Goal: Task Accomplishment & Management: Complete application form

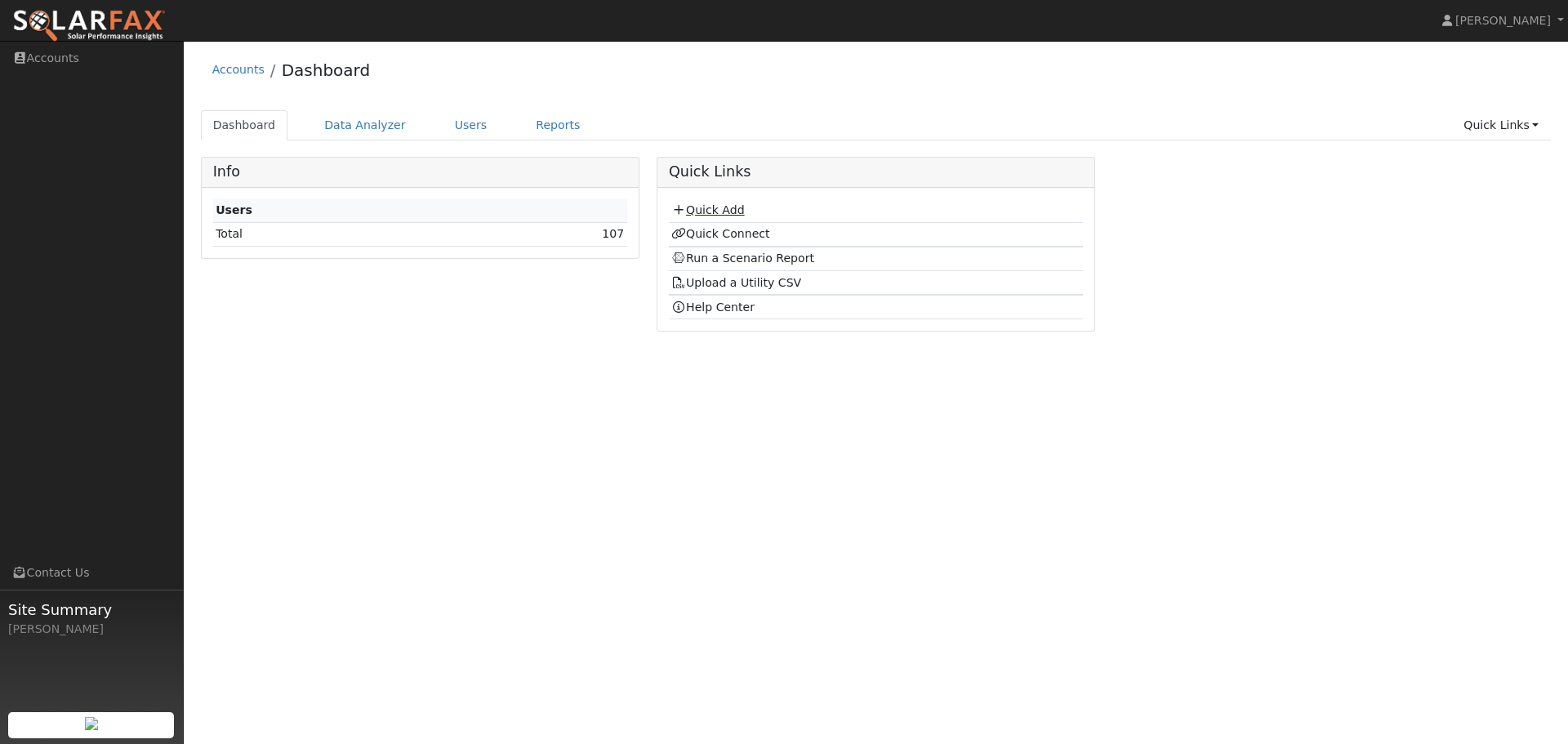
click at [720, 211] on link "Quick Add" at bounding box center [708, 209] width 73 height 13
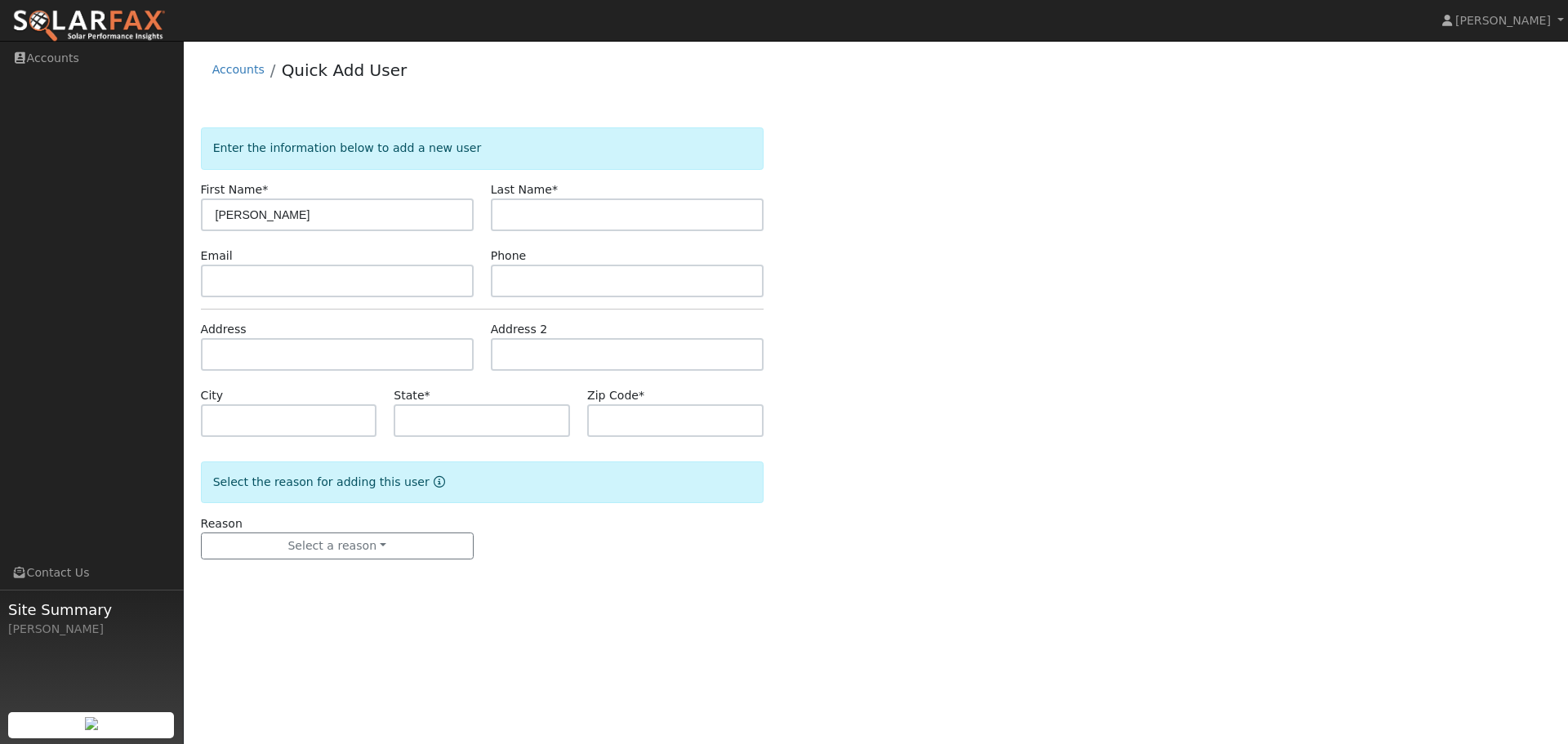
type input "[PERSON_NAME]"
type input "Nelson"
click at [375, 282] on input "text" at bounding box center [337, 281] width 273 height 33
click at [298, 288] on input "text" at bounding box center [337, 281] width 273 height 33
paste input "[EMAIL_ADDRESS][DOMAIN_NAME]"
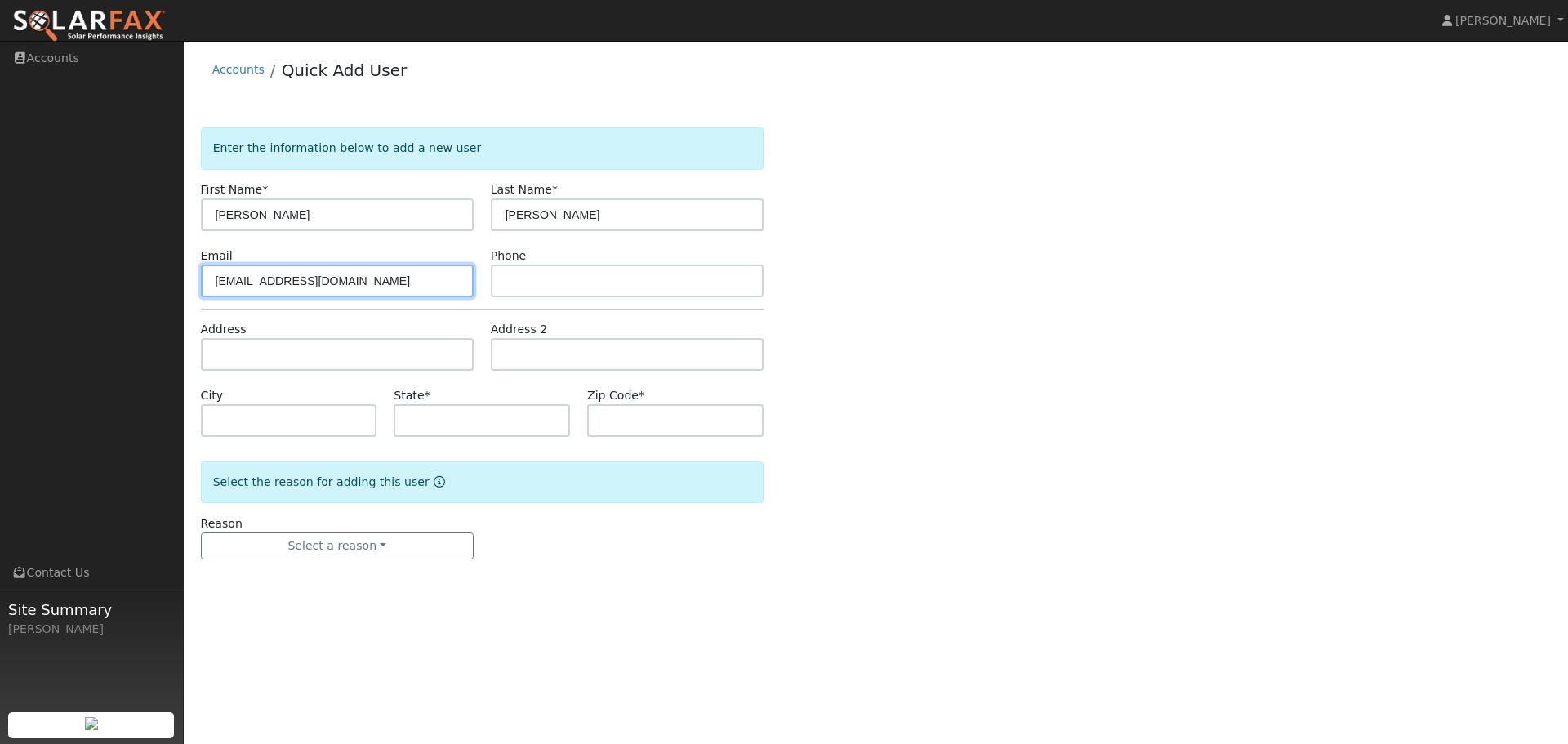
type input "[EMAIL_ADDRESS][DOMAIN_NAME]"
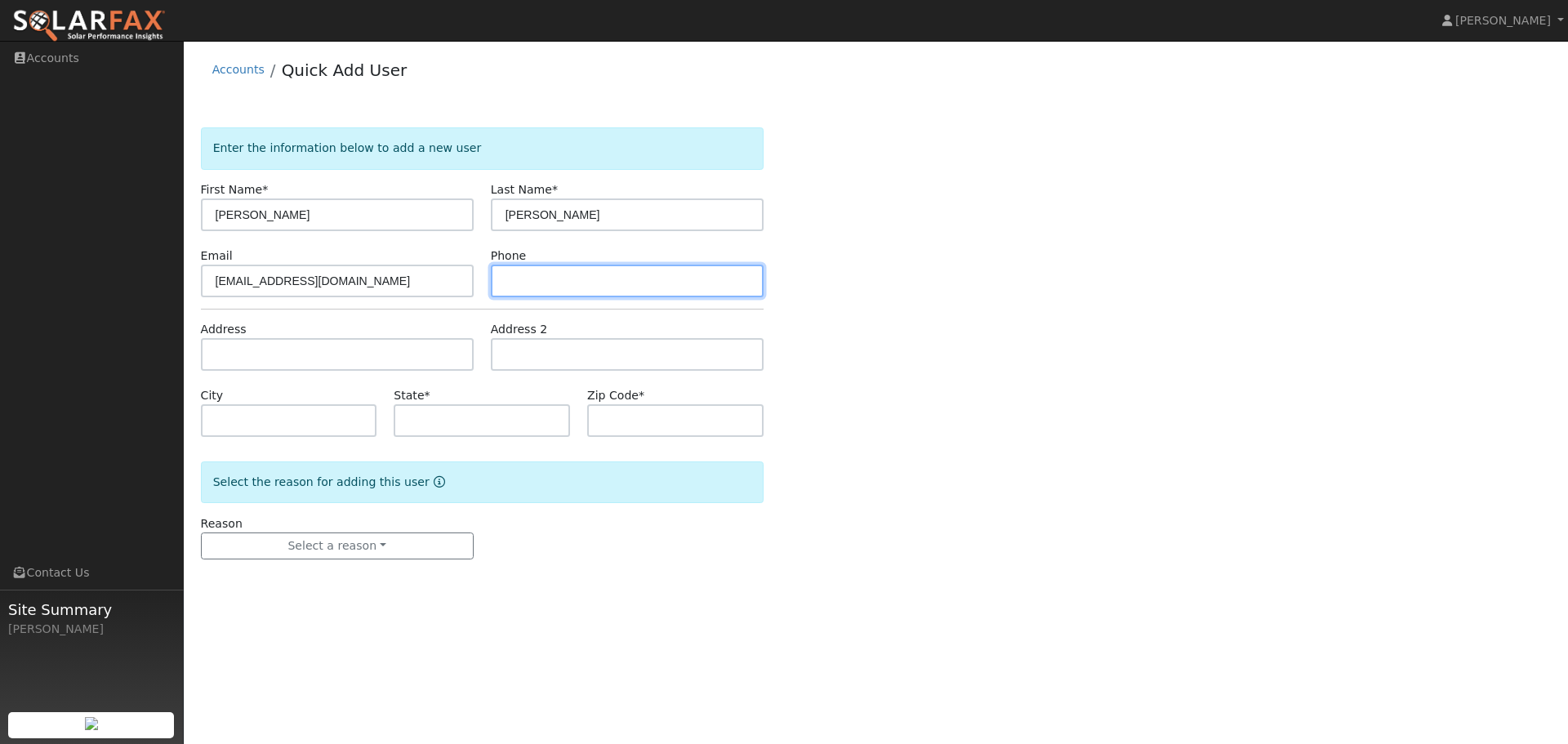
click at [579, 283] on input "text" at bounding box center [628, 281] width 273 height 33
paste input "(510) 224-0566"
type input "(510) 224-0566"
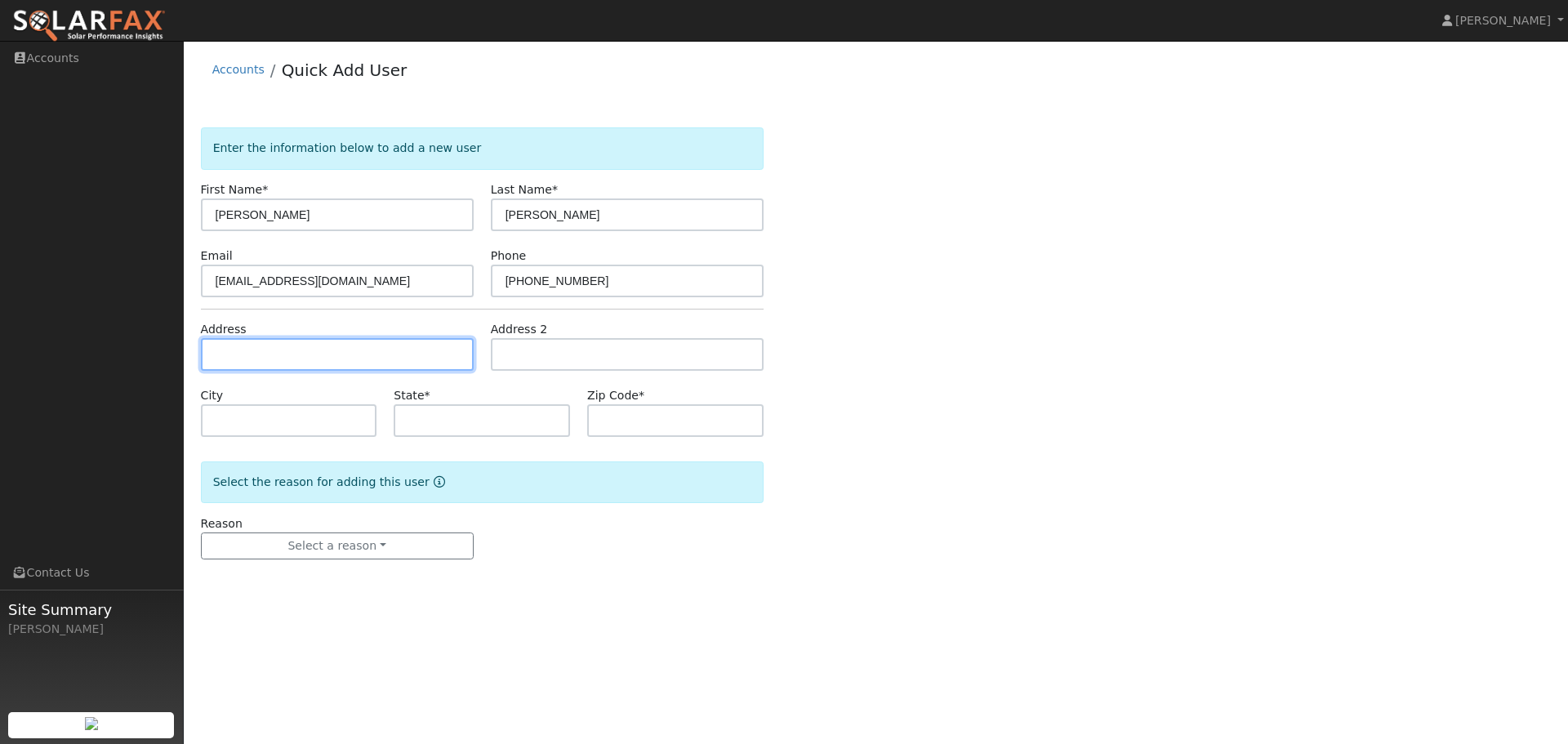
click at [302, 355] on input "text" at bounding box center [337, 355] width 273 height 33
click at [264, 362] on input "text" at bounding box center [337, 355] width 273 height 33
paste input "147 Roslyn Dr, Concord, CA 94518"
type input "147 Roslyn Drive"
type input "Concord"
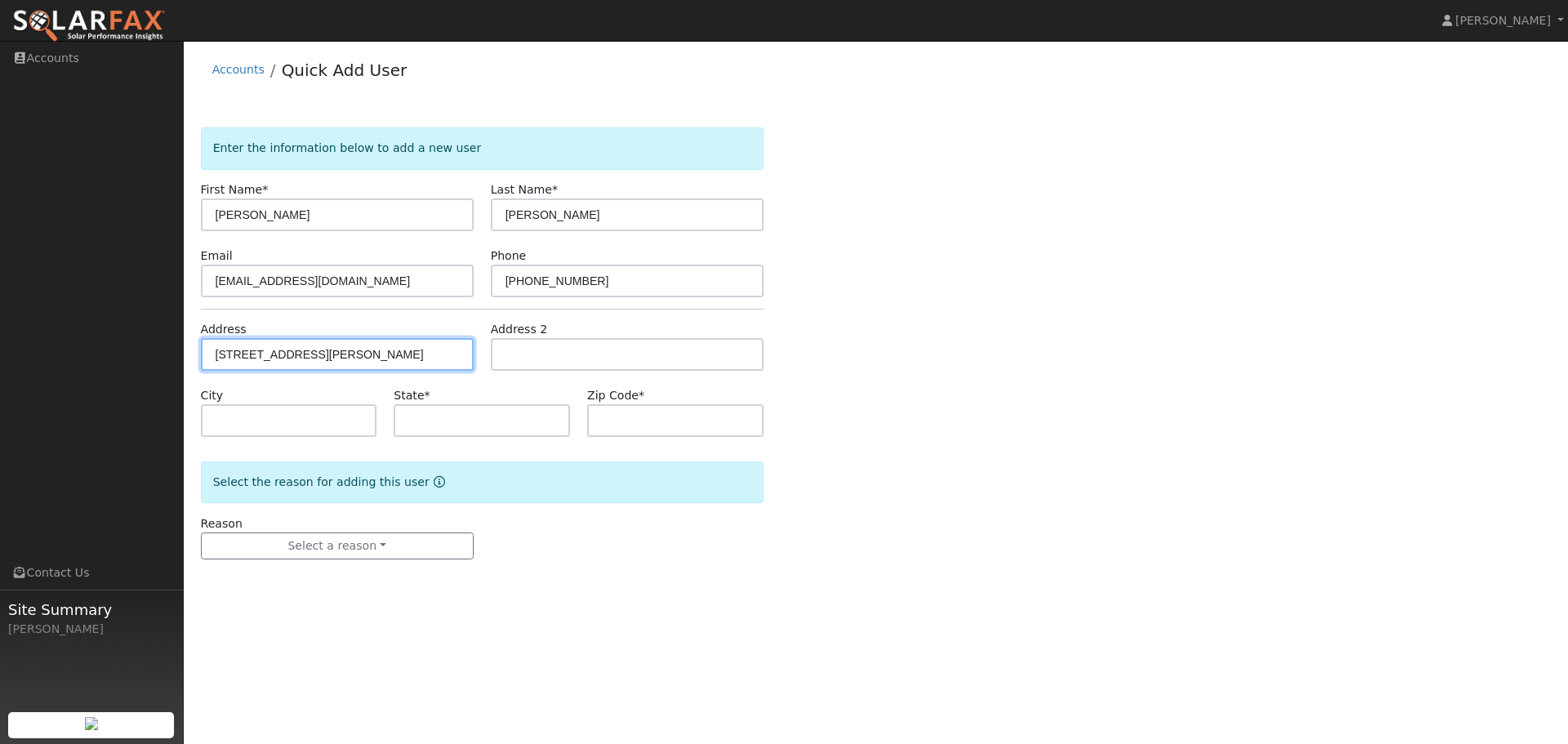
type input "CA"
type input "94518"
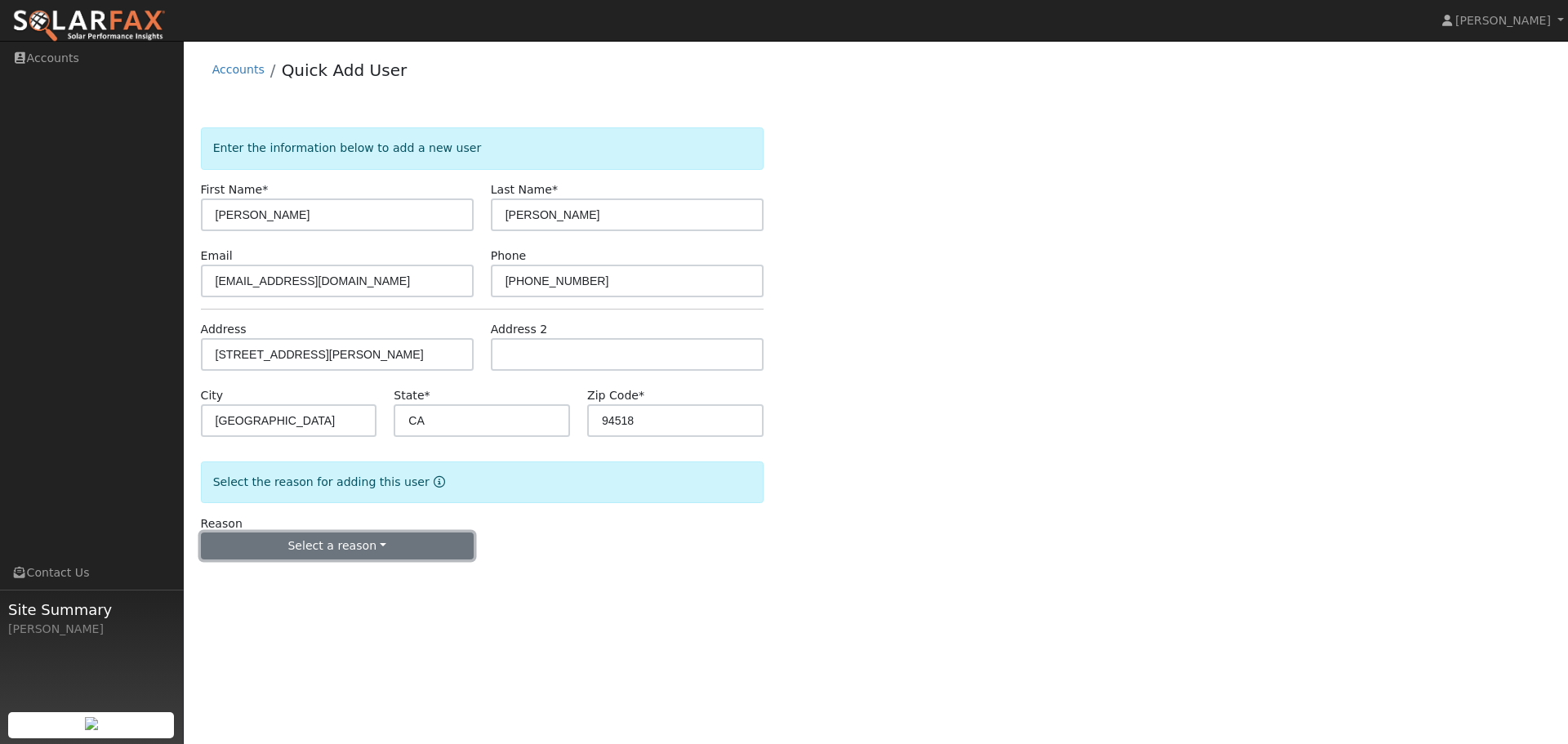
click at [332, 548] on button "Select a reason" at bounding box center [337, 547] width 273 height 28
click at [282, 606] on link "New customer adding solar" at bounding box center [292, 602] width 181 height 23
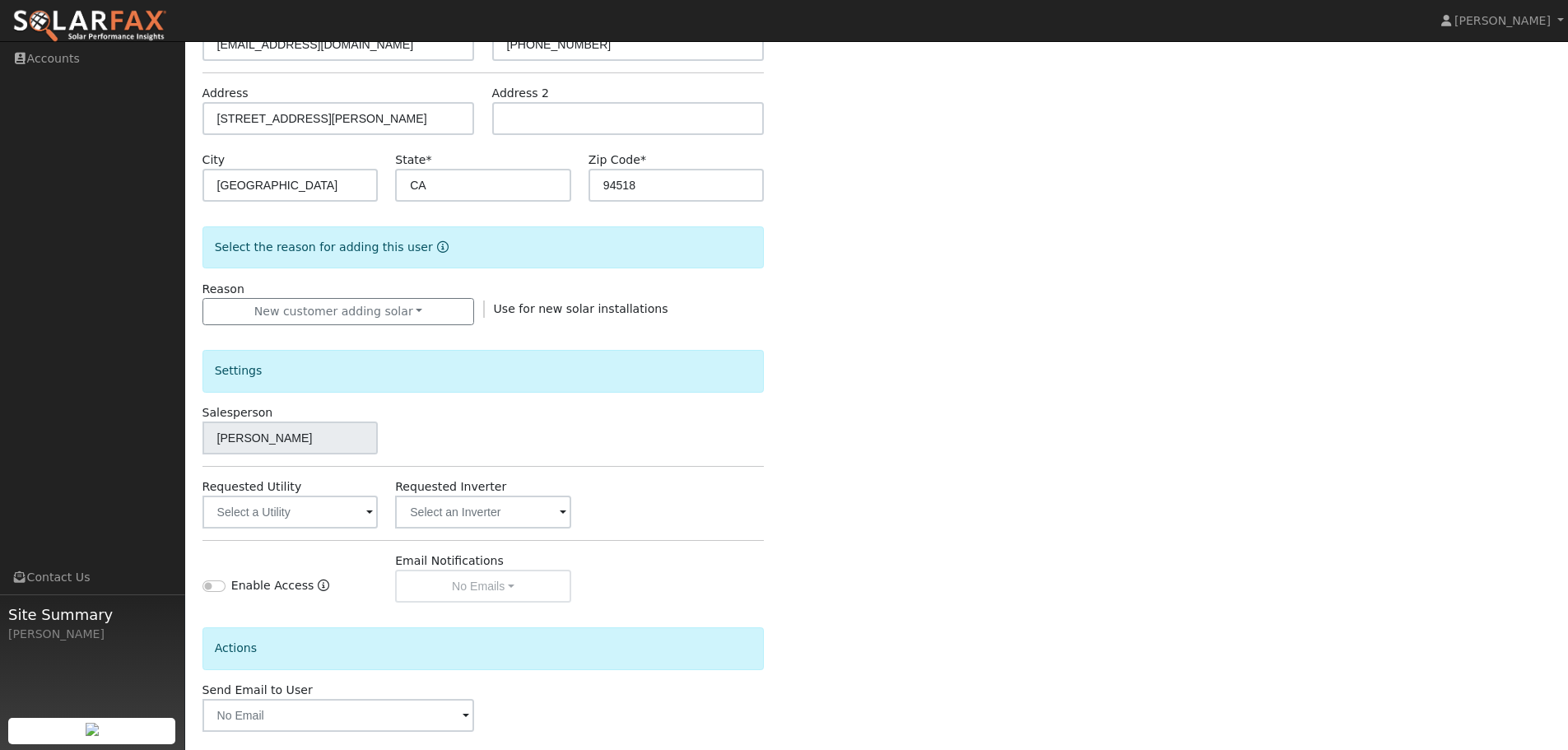
scroll to position [314, 0]
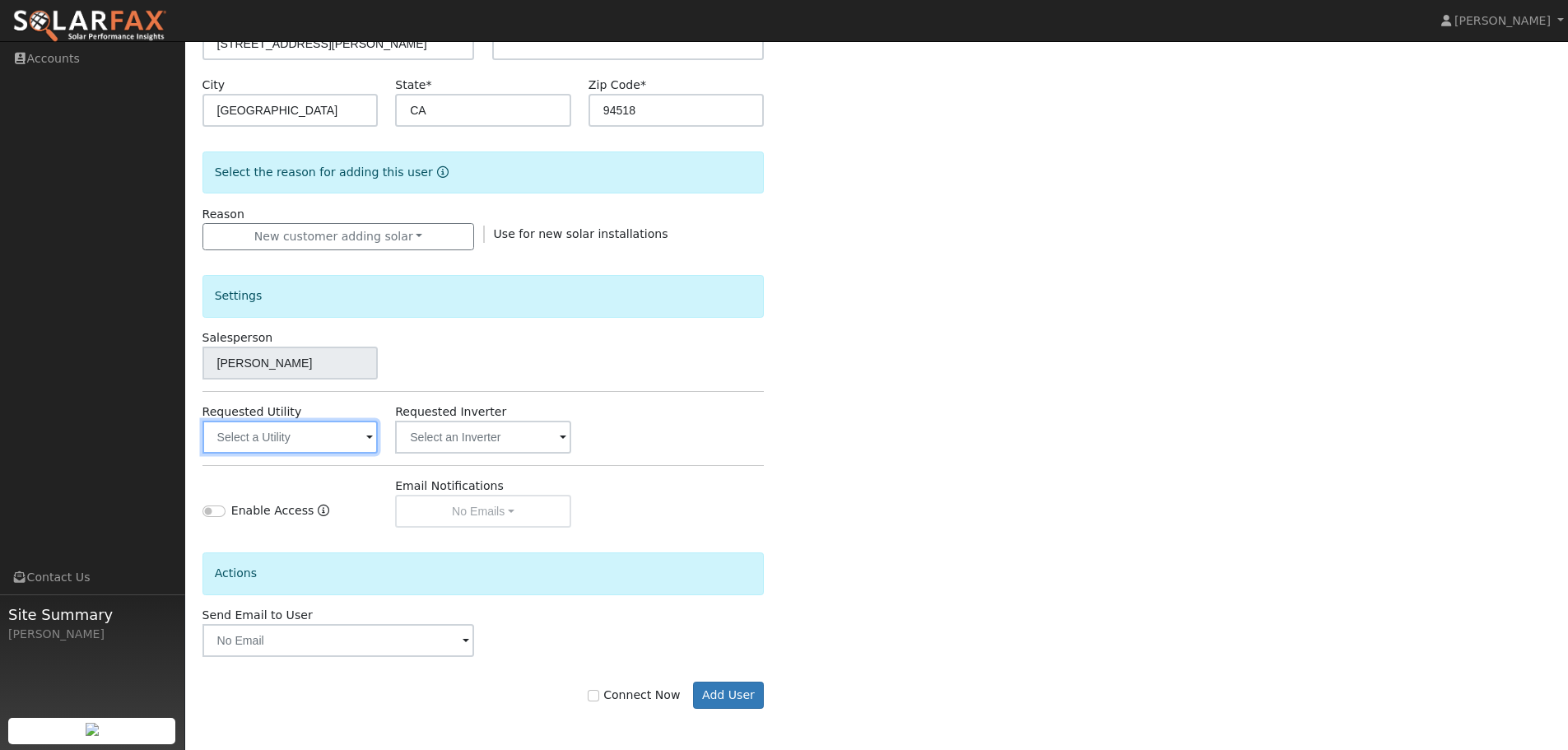
click at [321, 426] on input "text" at bounding box center [290, 437] width 176 height 33
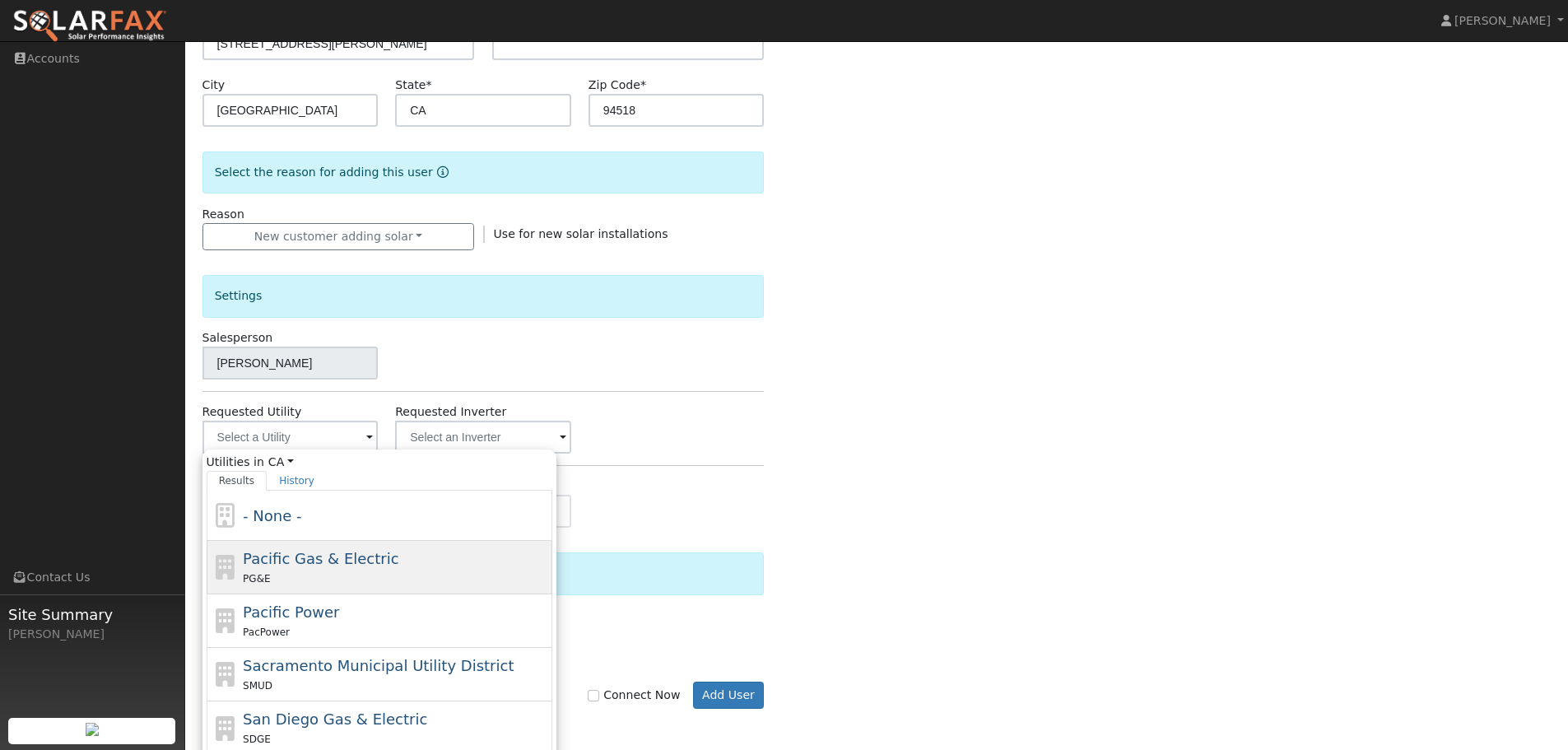
click at [316, 575] on div "PG&E" at bounding box center [395, 578] width 306 height 18
type input "Pacific Gas & Electric"
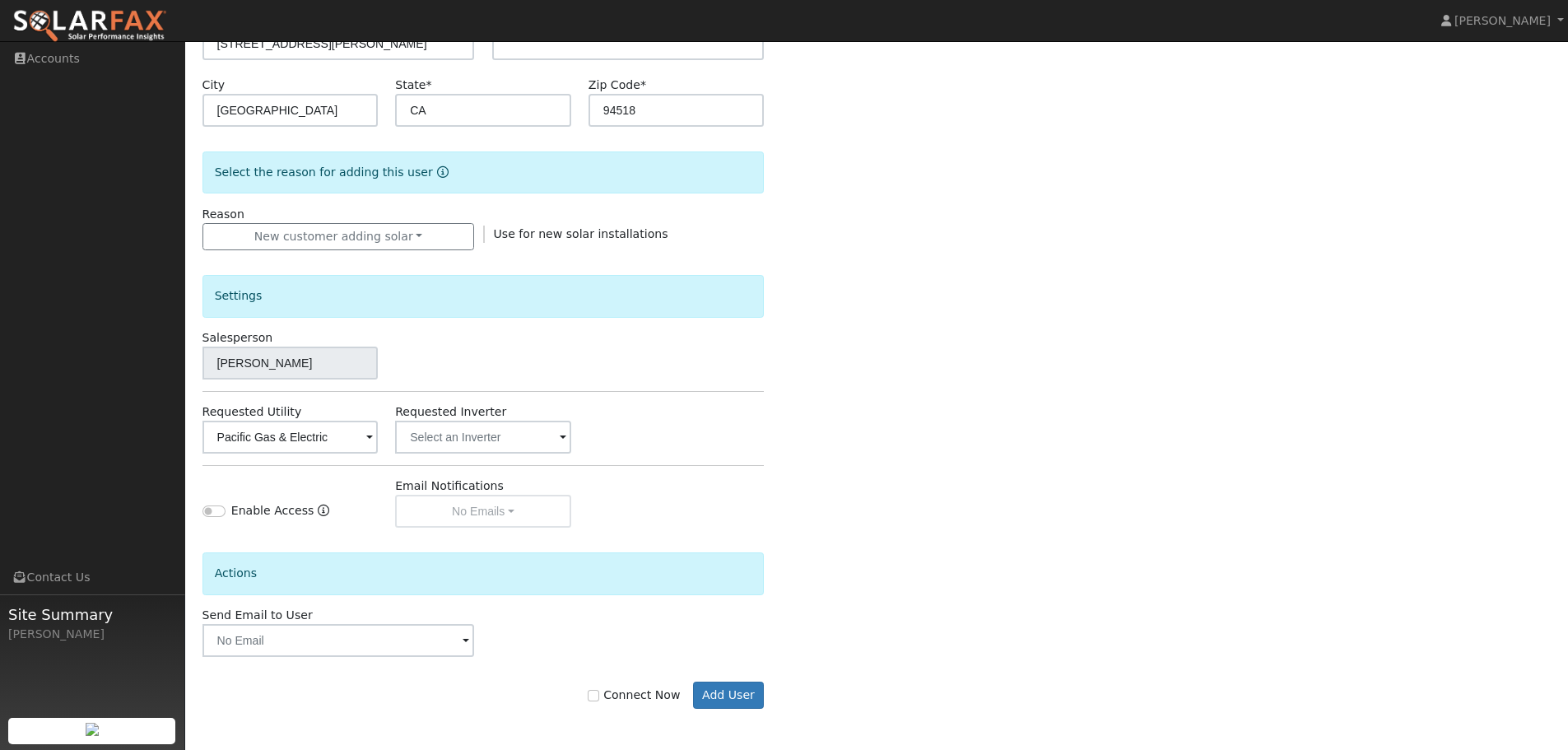
click at [507, 410] on div "Requested Inverter" at bounding box center [484, 428] width 194 height 50
click at [378, 453] on input "text" at bounding box center [290, 437] width 176 height 33
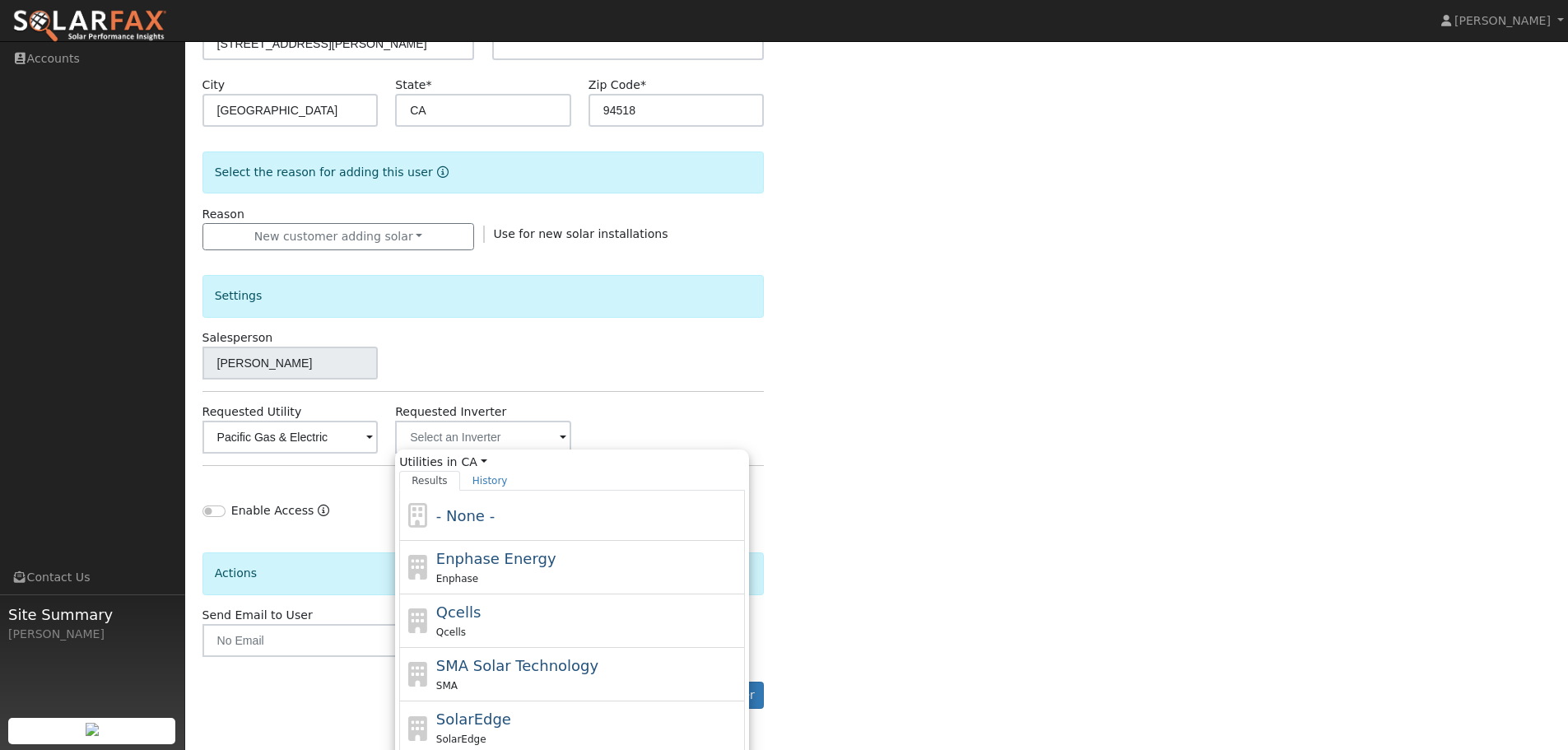
click at [851, 331] on div "Enter the information below to add a new user First Name * Glen Last Name * Nel…" at bounding box center [877, 279] width 1349 height 927
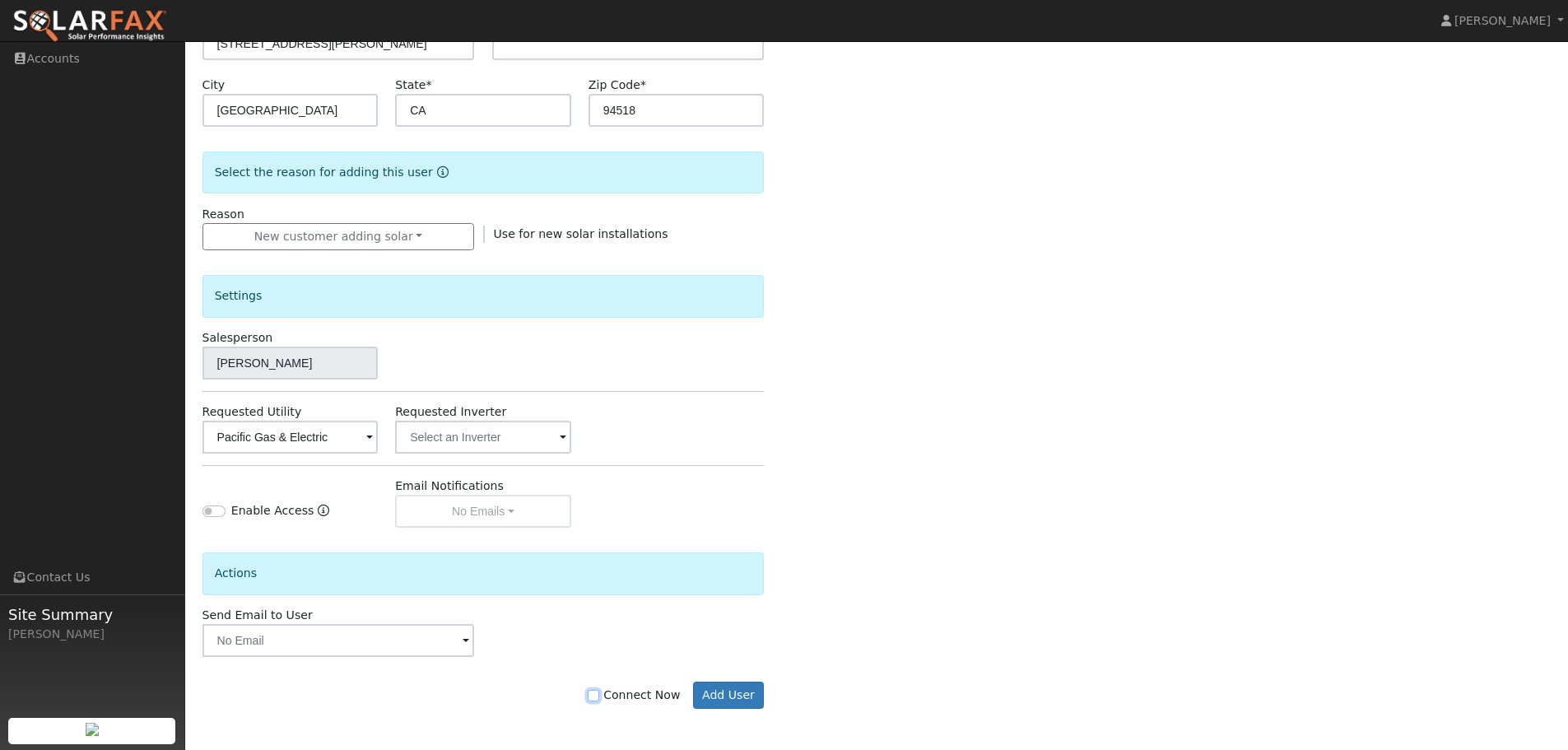
click at [599, 698] on input "Connect Now" at bounding box center [593, 696] width 11 height 11
checkbox input "true"
click at [738, 693] on button "Add User" at bounding box center [729, 696] width 72 height 28
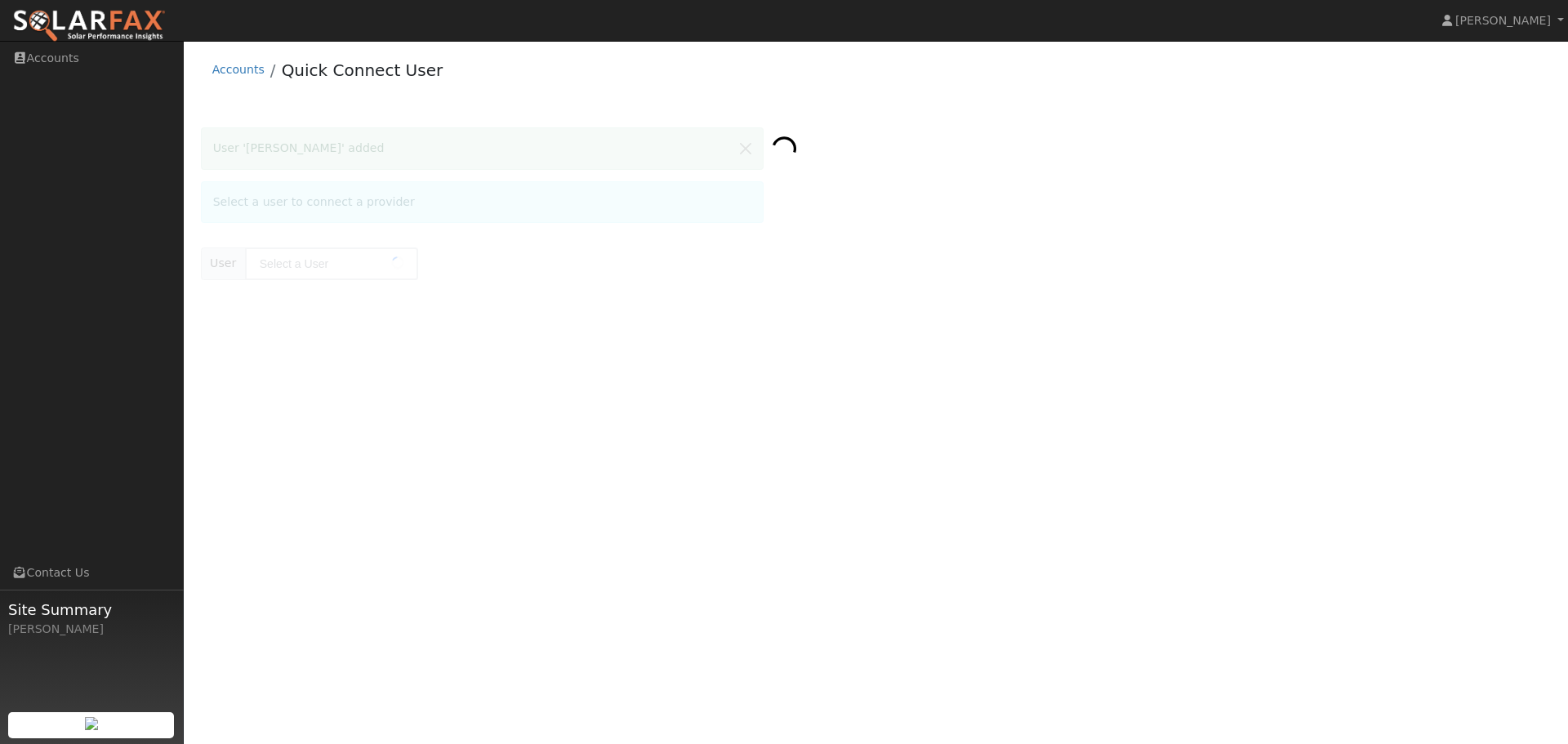
type input "[PERSON_NAME]"
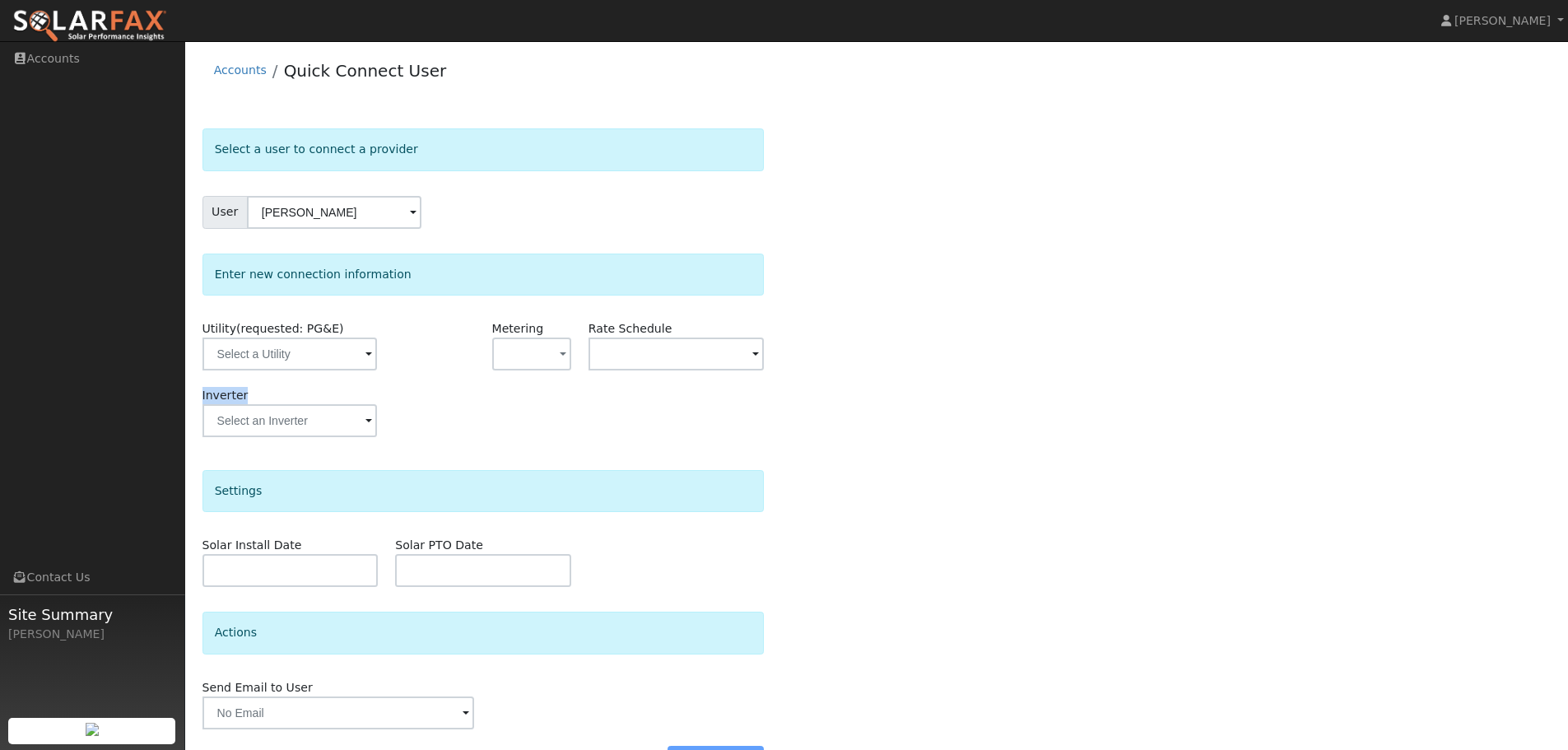
click at [986, 386] on div "Select a user to connect a provider User Glen Nelson Account Default Account De…" at bounding box center [877, 459] width 1349 height 662
click at [988, 383] on div "Select a user to connect a provider User Glen Nelson Account Default Account De…" at bounding box center [877, 459] width 1349 height 662
click at [357, 358] on input "text" at bounding box center [289, 354] width 174 height 33
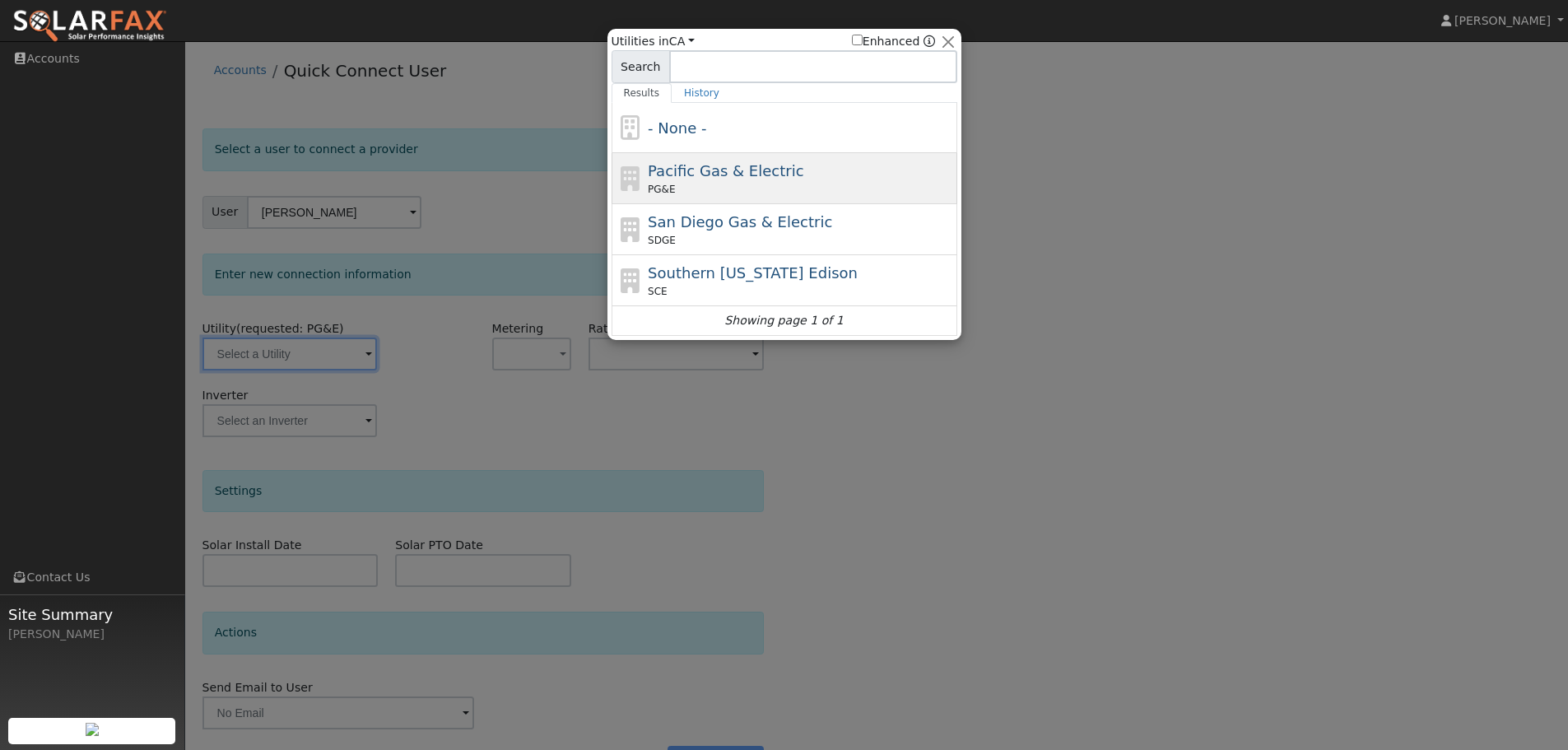
click at [760, 181] on div "Pacific Gas & Electric PG&E" at bounding box center [801, 178] width 306 height 37
type input "PG&E"
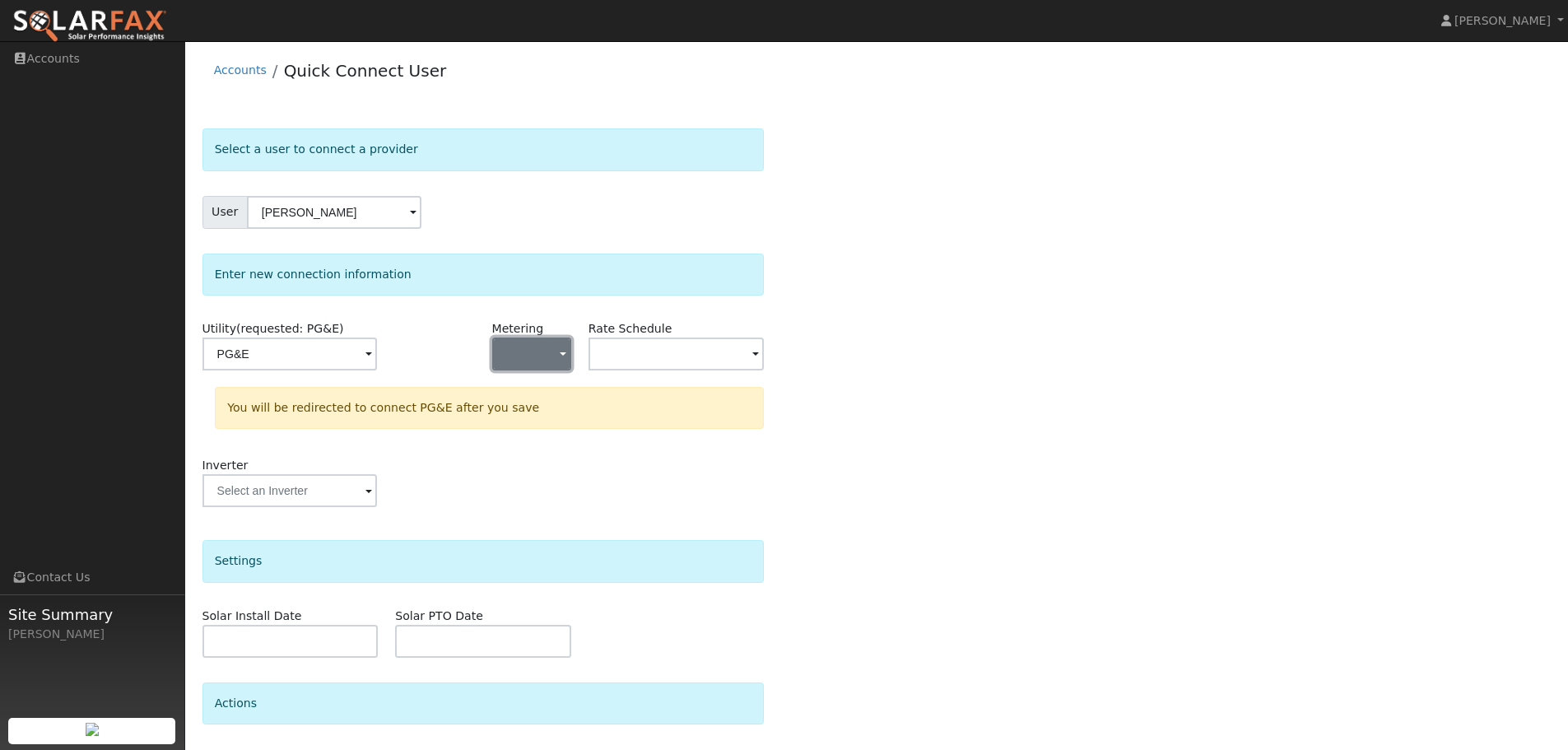
click at [536, 348] on button "button" at bounding box center [532, 354] width 79 height 33
click at [550, 411] on link "NEM" at bounding box center [550, 414] width 115 height 23
click at [377, 361] on input "text" at bounding box center [289, 354] width 174 height 33
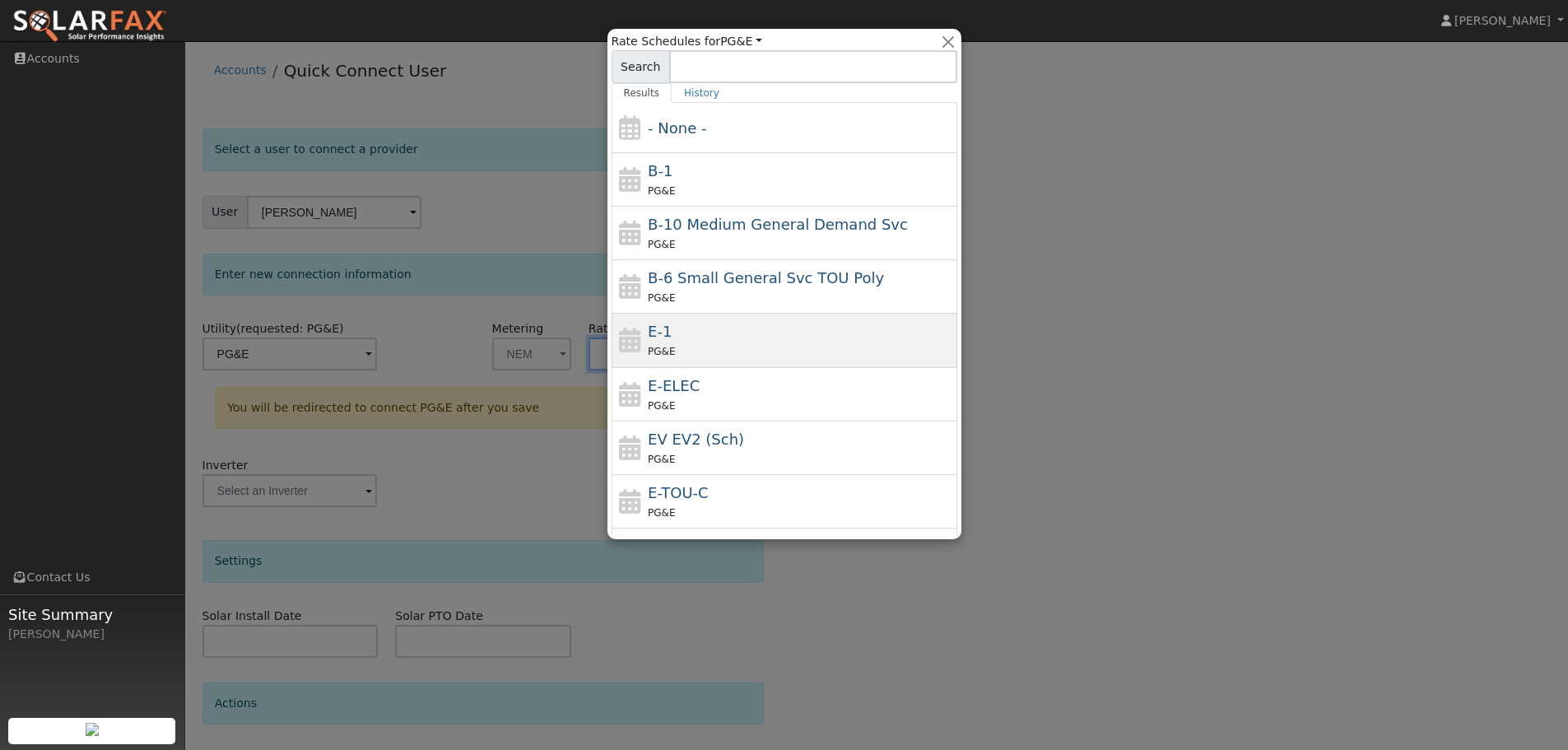
click at [716, 340] on div "E-1 PG&E" at bounding box center [801, 340] width 306 height 39
type input "E-1"
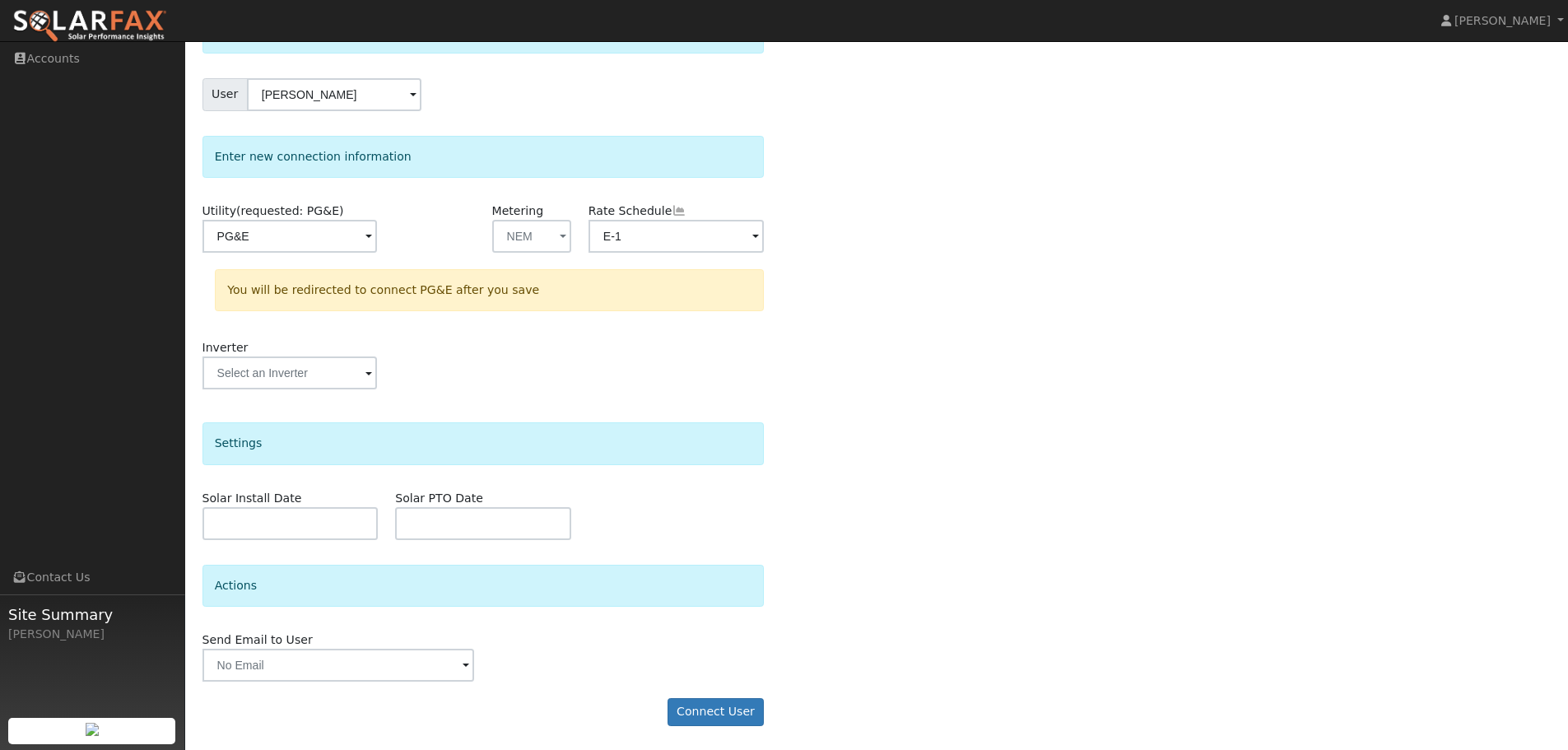
scroll to position [118, 0]
click at [733, 710] on button "Connect User" at bounding box center [716, 711] width 97 height 28
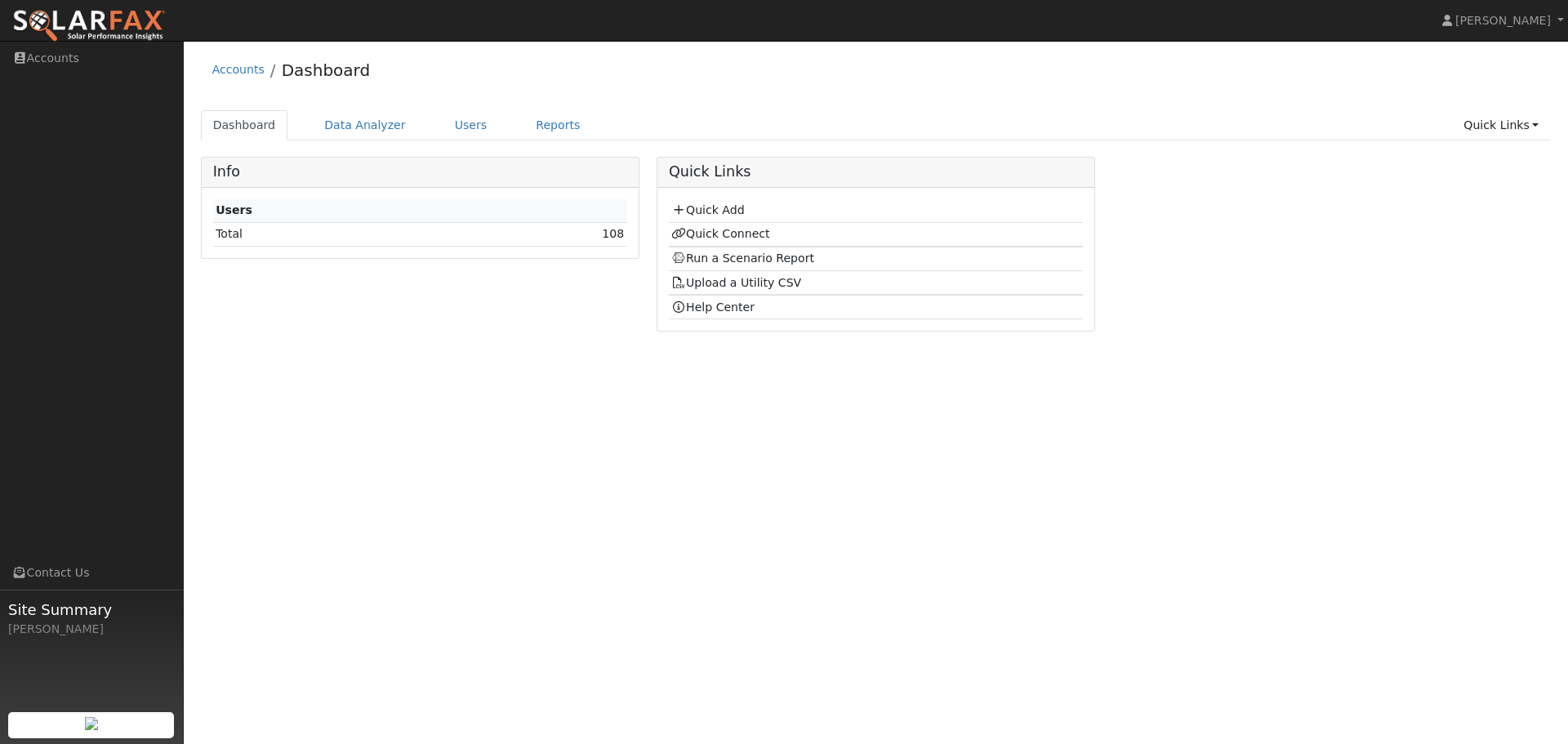
click at [1235, 340] on div "Info Users Total 108 Quick Links Quick Add Quick Connect Run a Scenario Report …" at bounding box center [876, 249] width 1368 height 187
click at [616, 236] on link "108" at bounding box center [613, 233] width 22 height 13
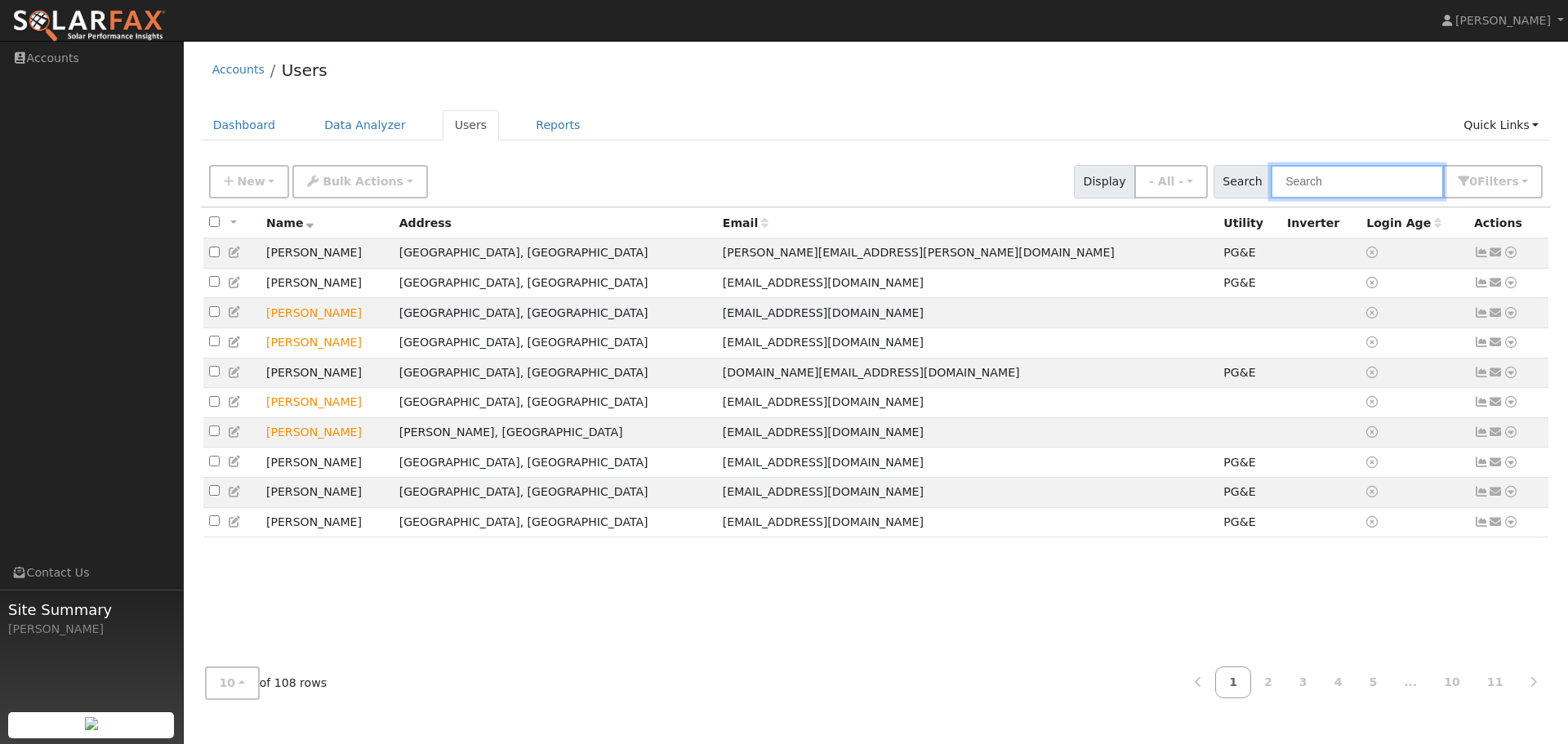
click at [1379, 172] on input "text" at bounding box center [1357, 182] width 173 height 34
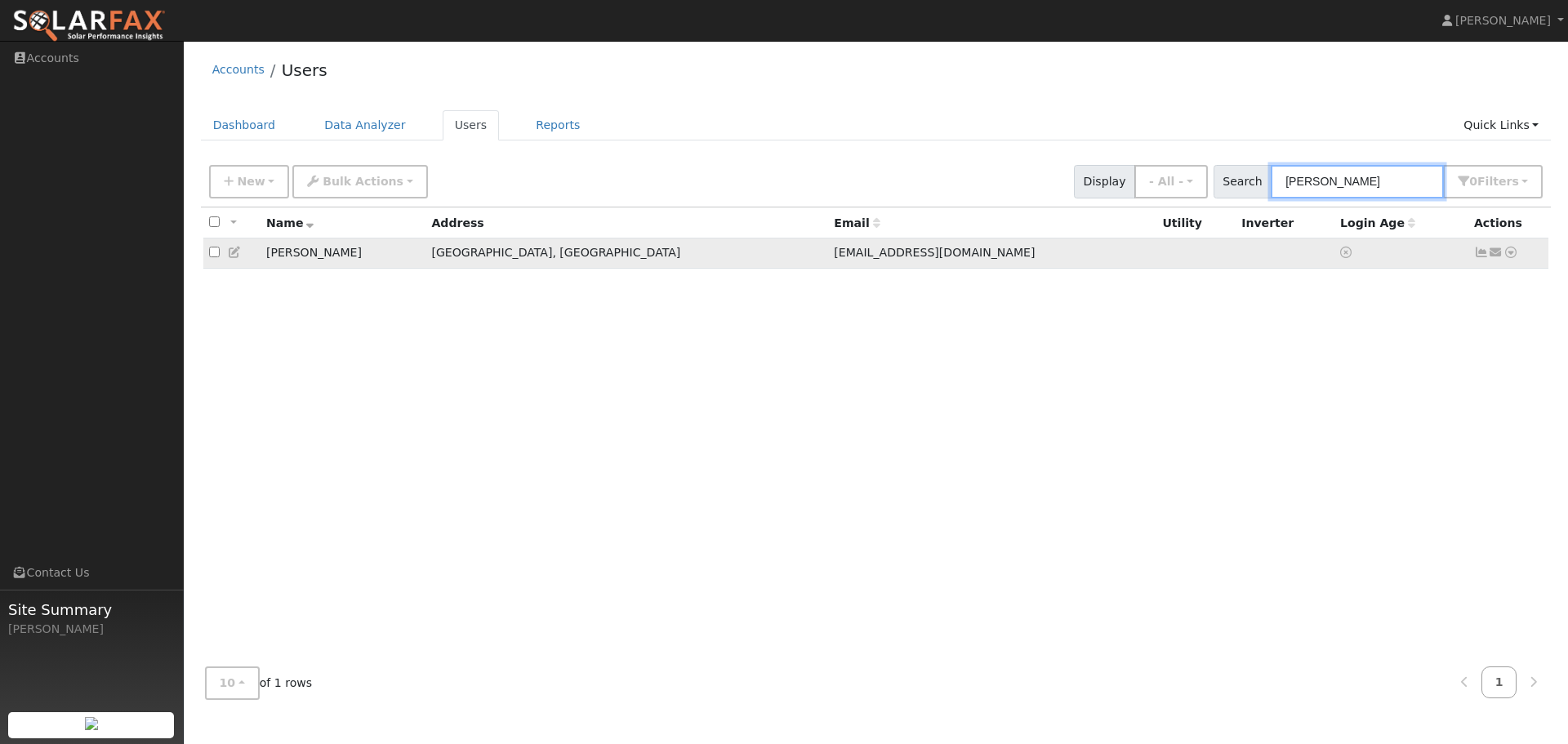
type input "[PERSON_NAME]"
click at [1512, 254] on icon at bounding box center [1511, 252] width 15 height 11
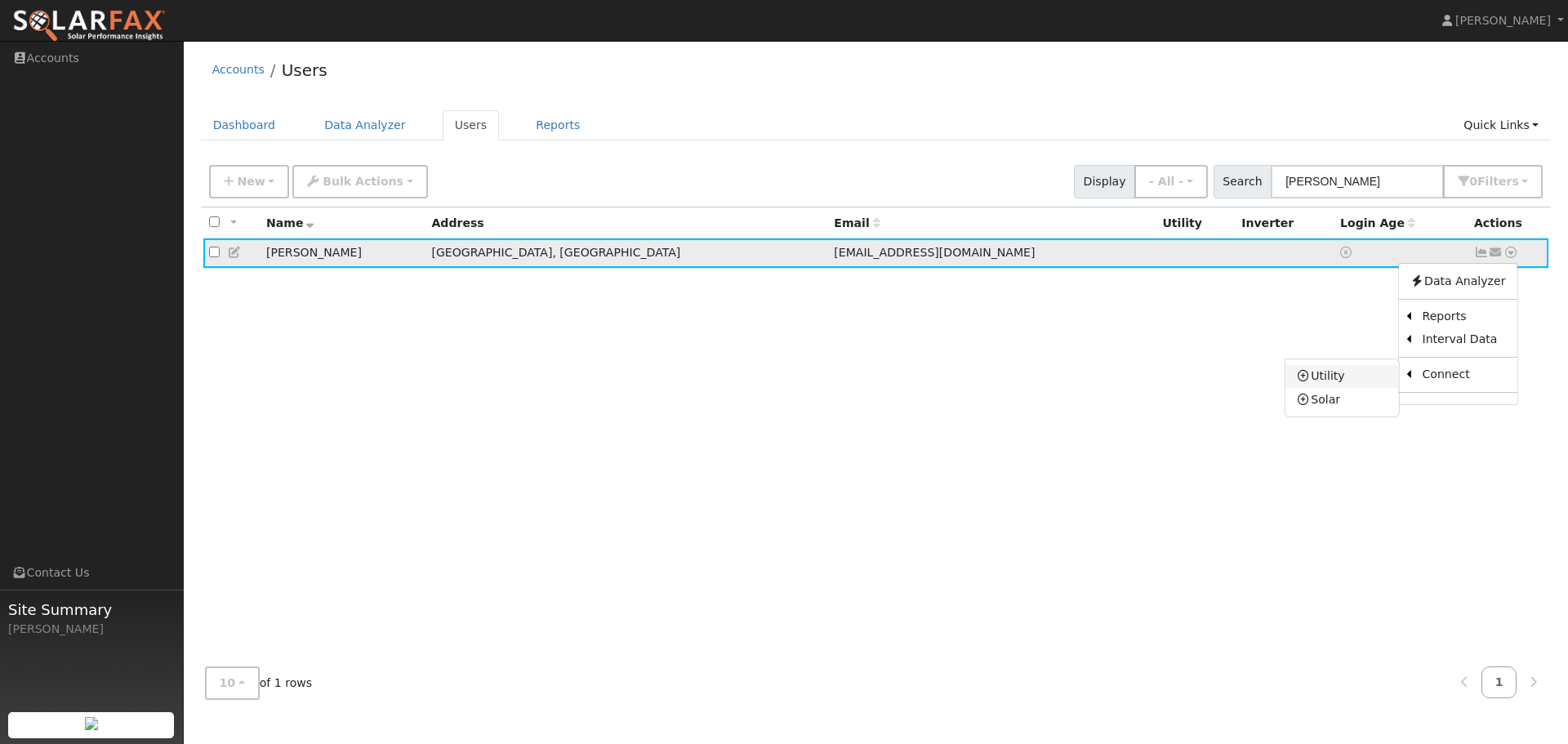
click at [1331, 373] on link "Utility" at bounding box center [1342, 376] width 114 height 23
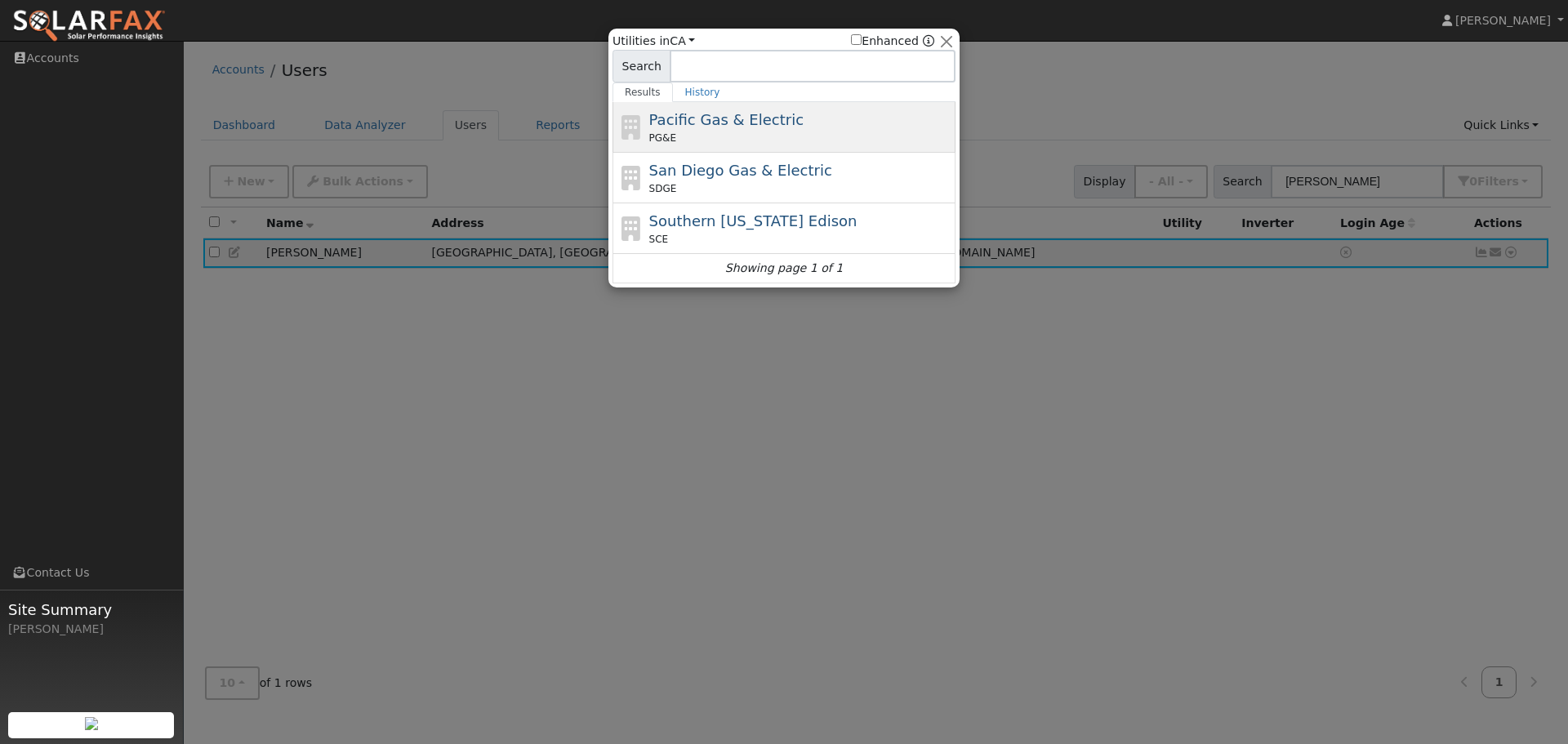
click at [678, 120] on span "Pacific Gas & Electric" at bounding box center [727, 120] width 155 height 17
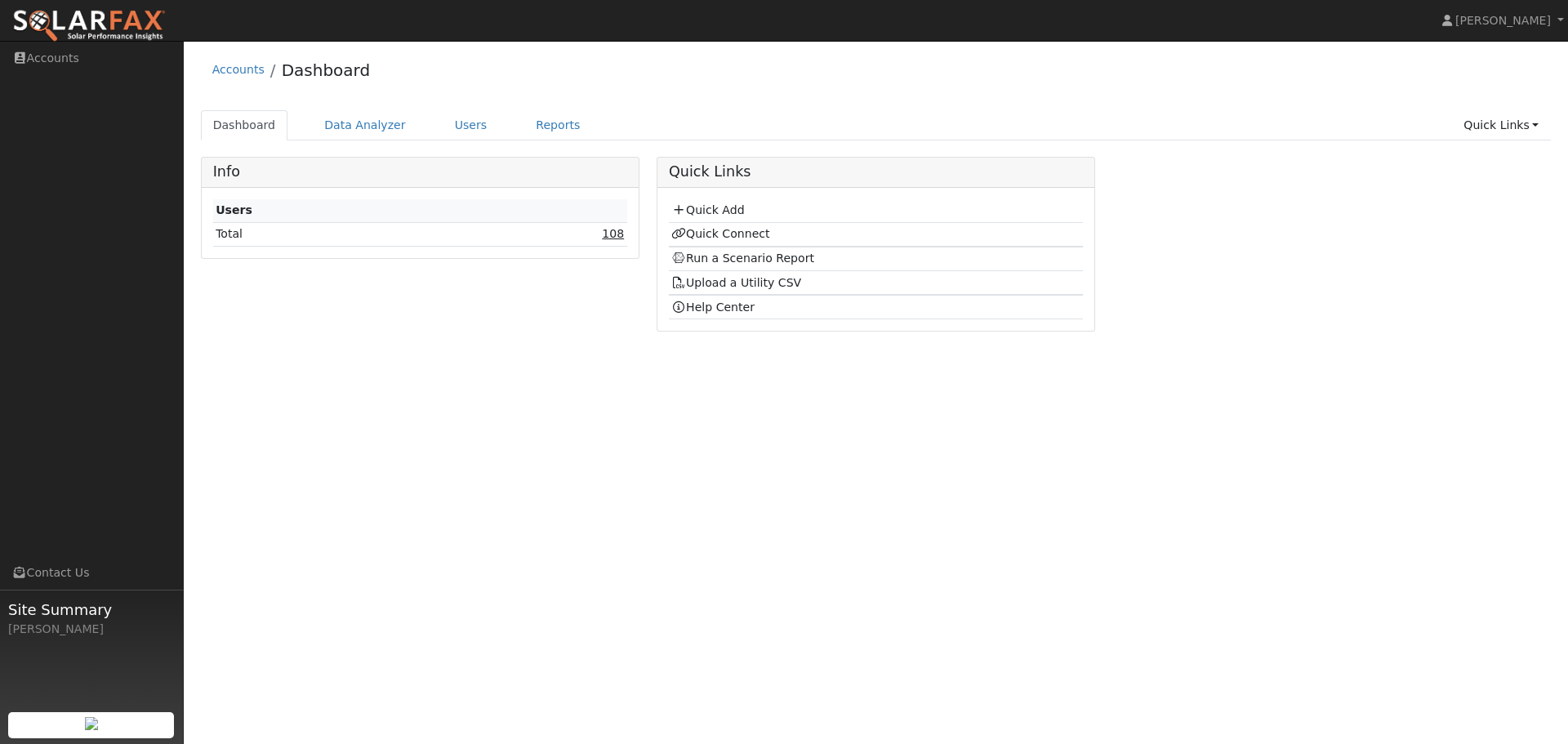
click at [615, 234] on link "108" at bounding box center [613, 233] width 22 height 13
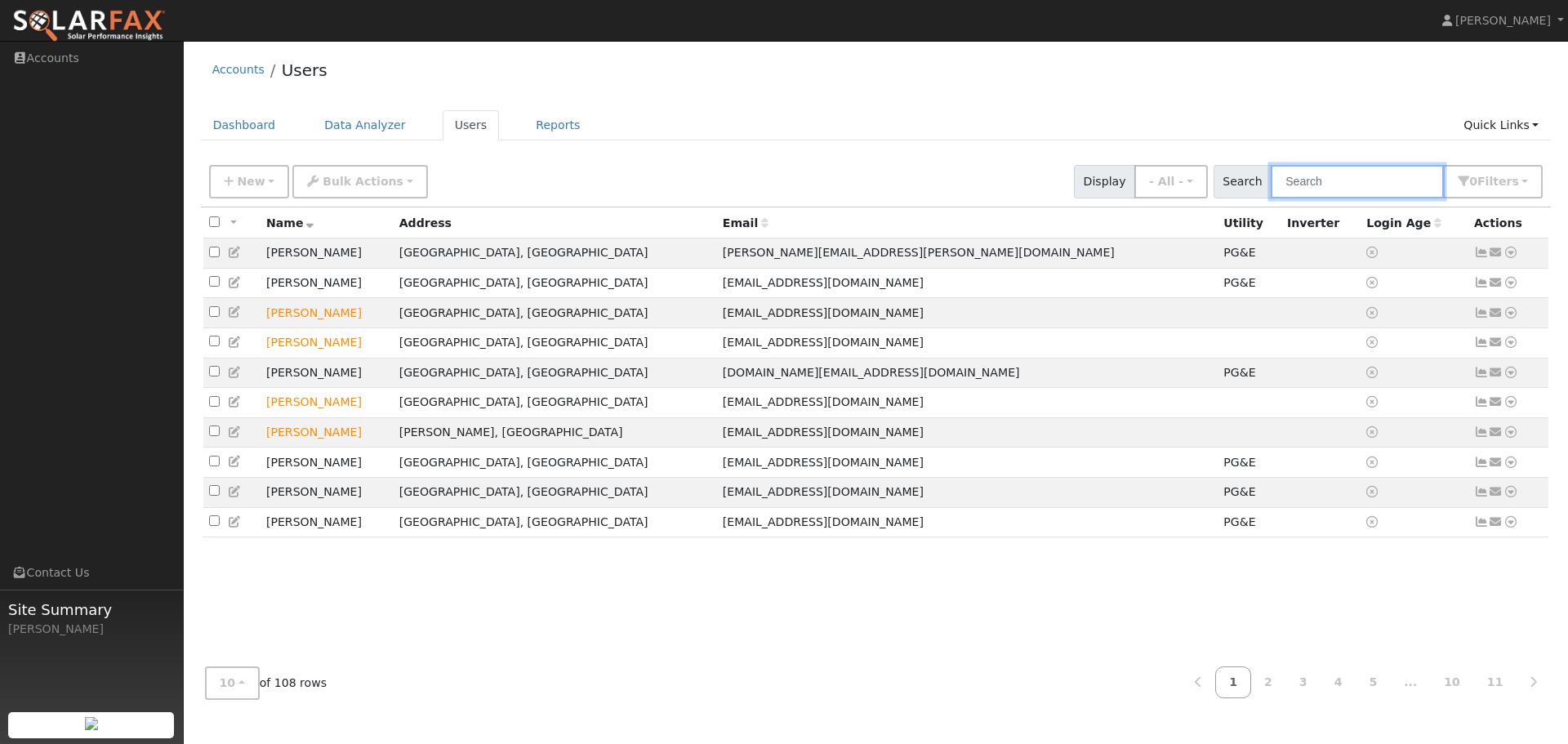
click at [1348, 177] on input "text" at bounding box center [1357, 182] width 173 height 34
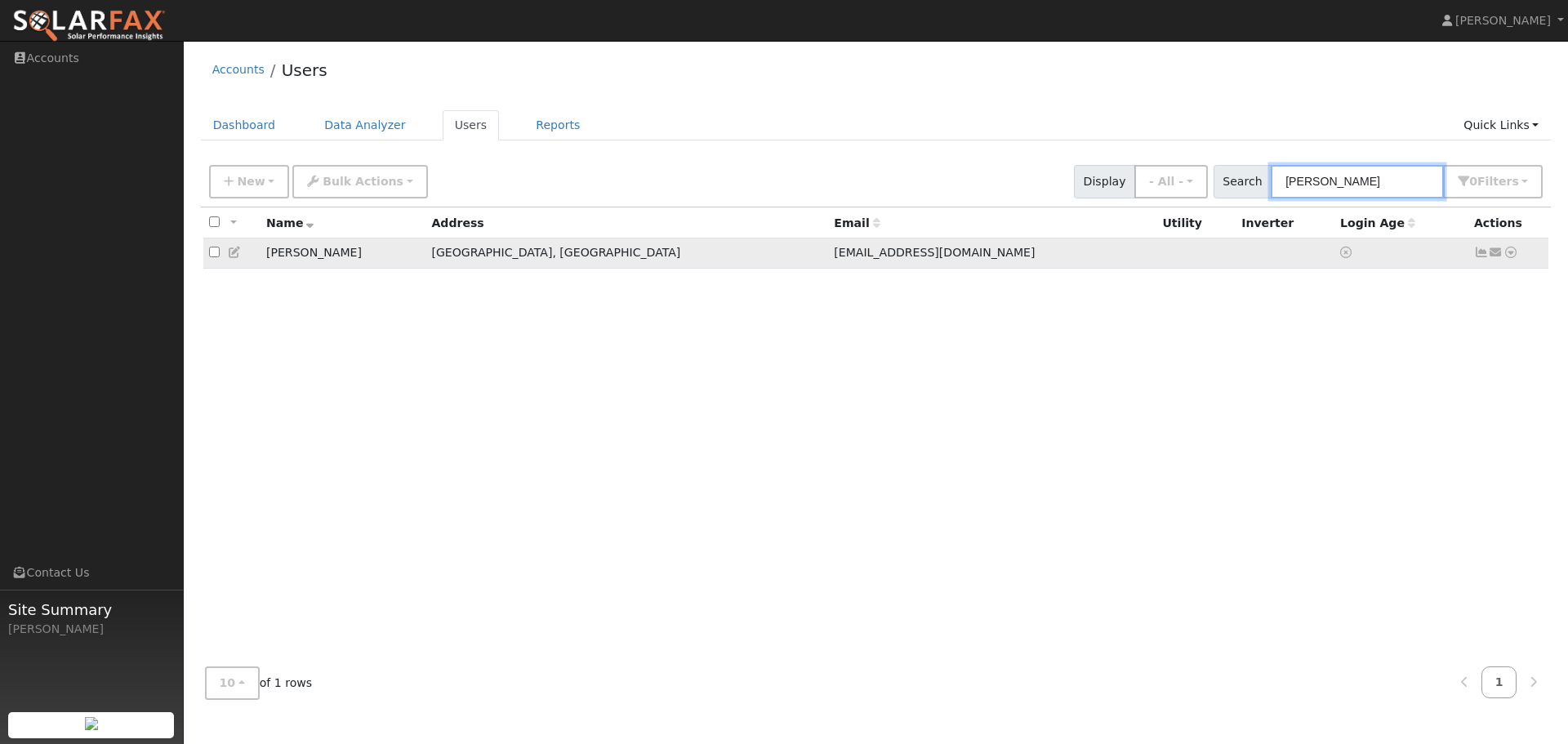
type input "[PERSON_NAME]"
click at [1511, 256] on icon at bounding box center [1511, 252] width 15 height 11
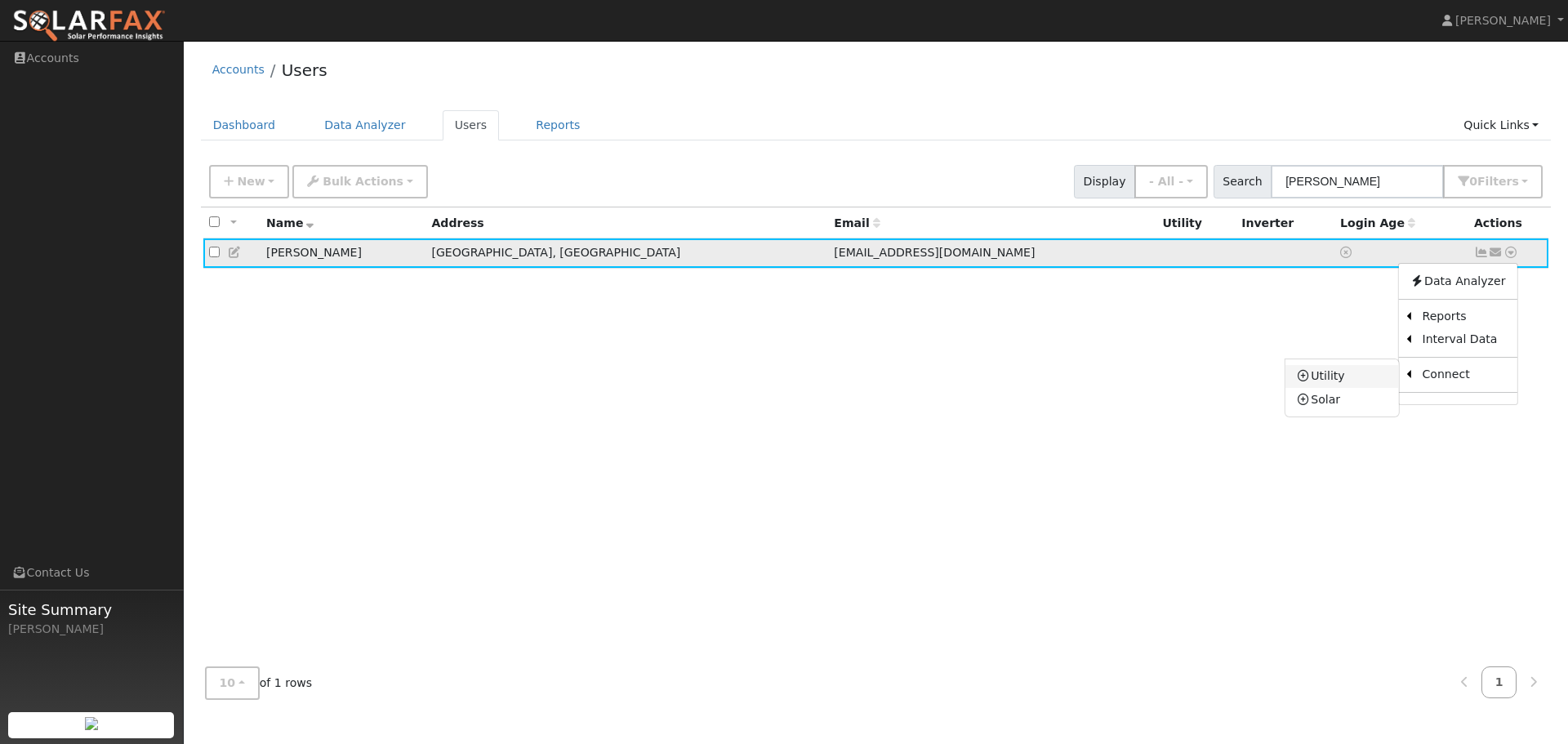
click at [1312, 378] on icon at bounding box center [1304, 375] width 15 height 11
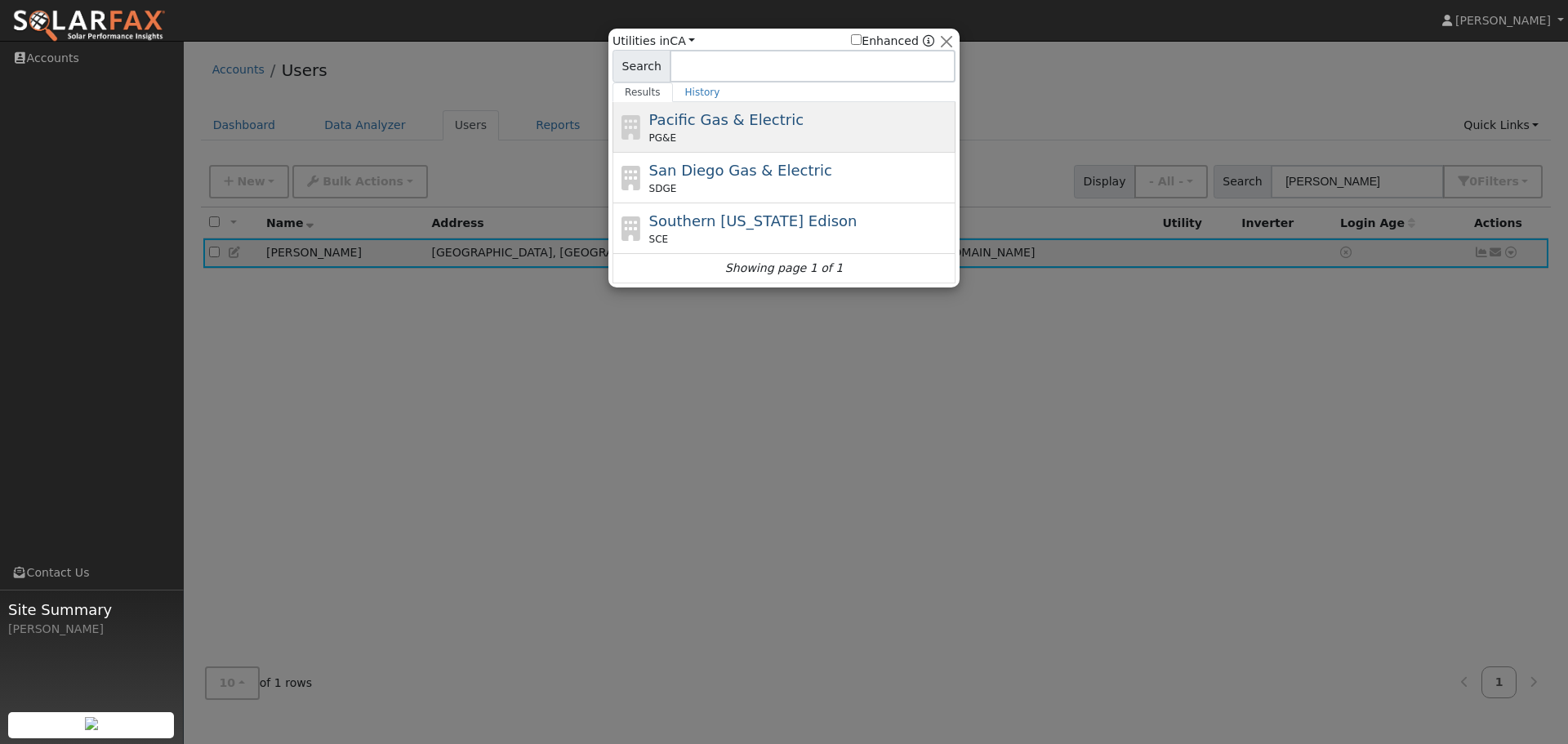
click at [779, 133] on div "PG&E" at bounding box center [801, 137] width 303 height 15
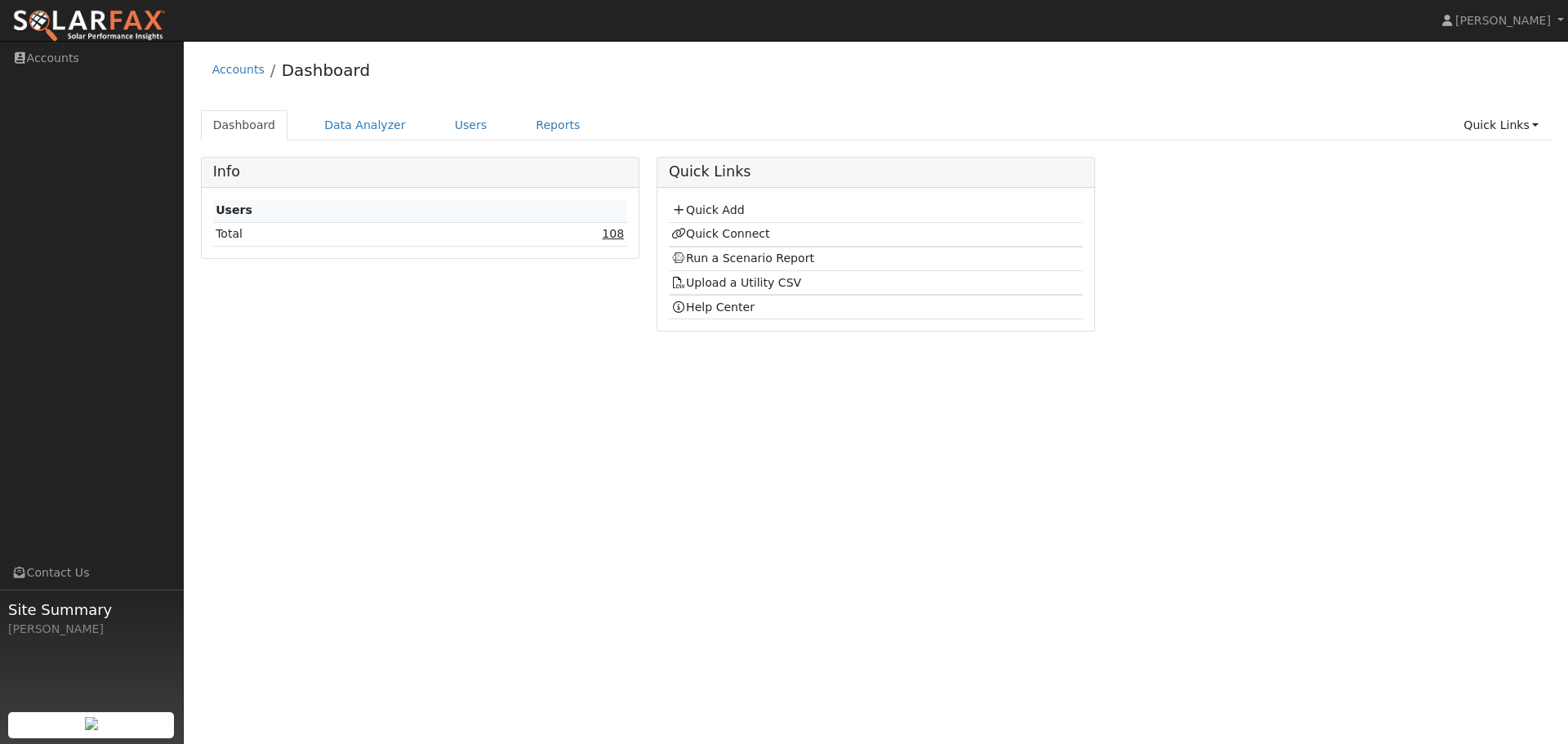
click at [615, 236] on link "108" at bounding box center [613, 233] width 22 height 13
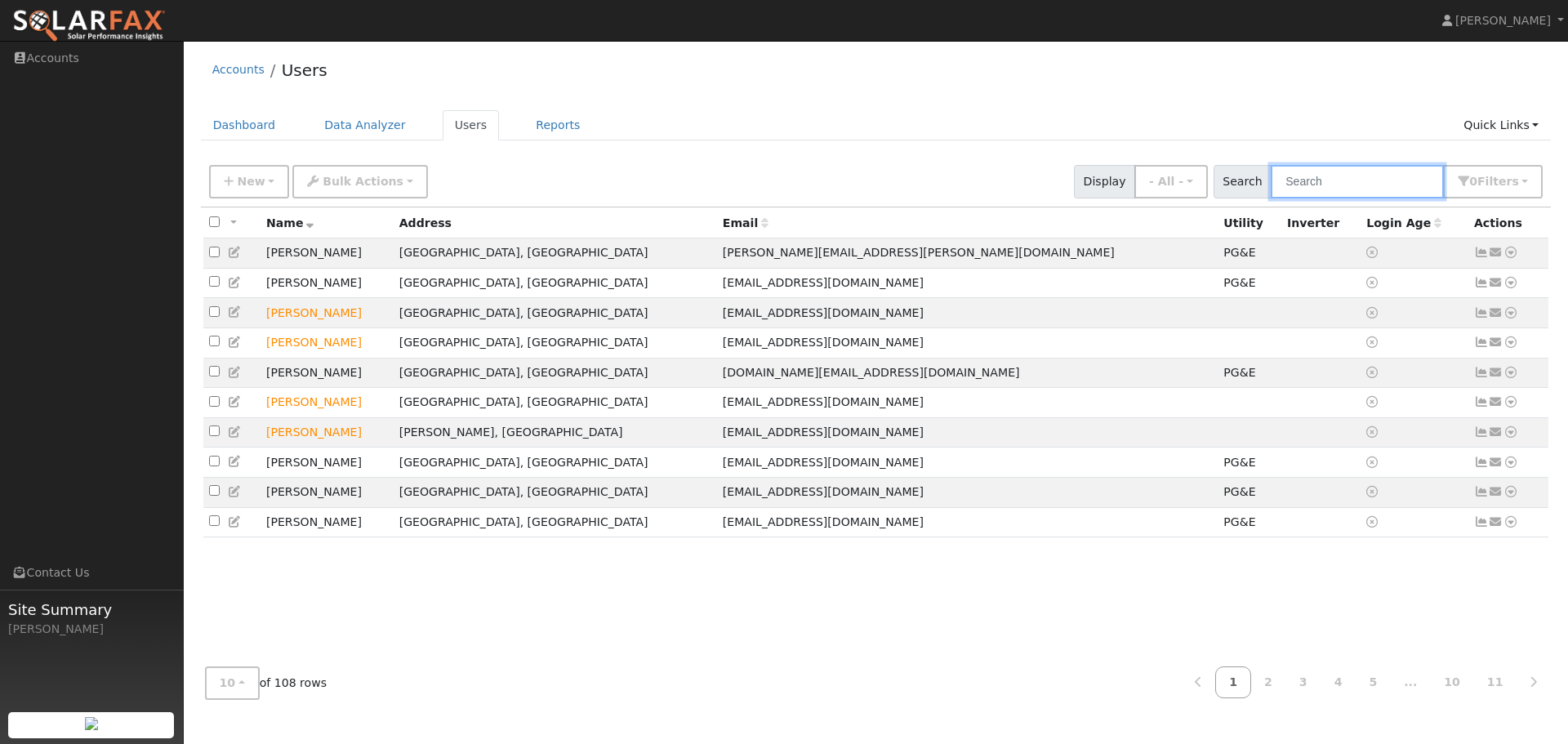
click at [1359, 171] on input "text" at bounding box center [1357, 182] width 173 height 34
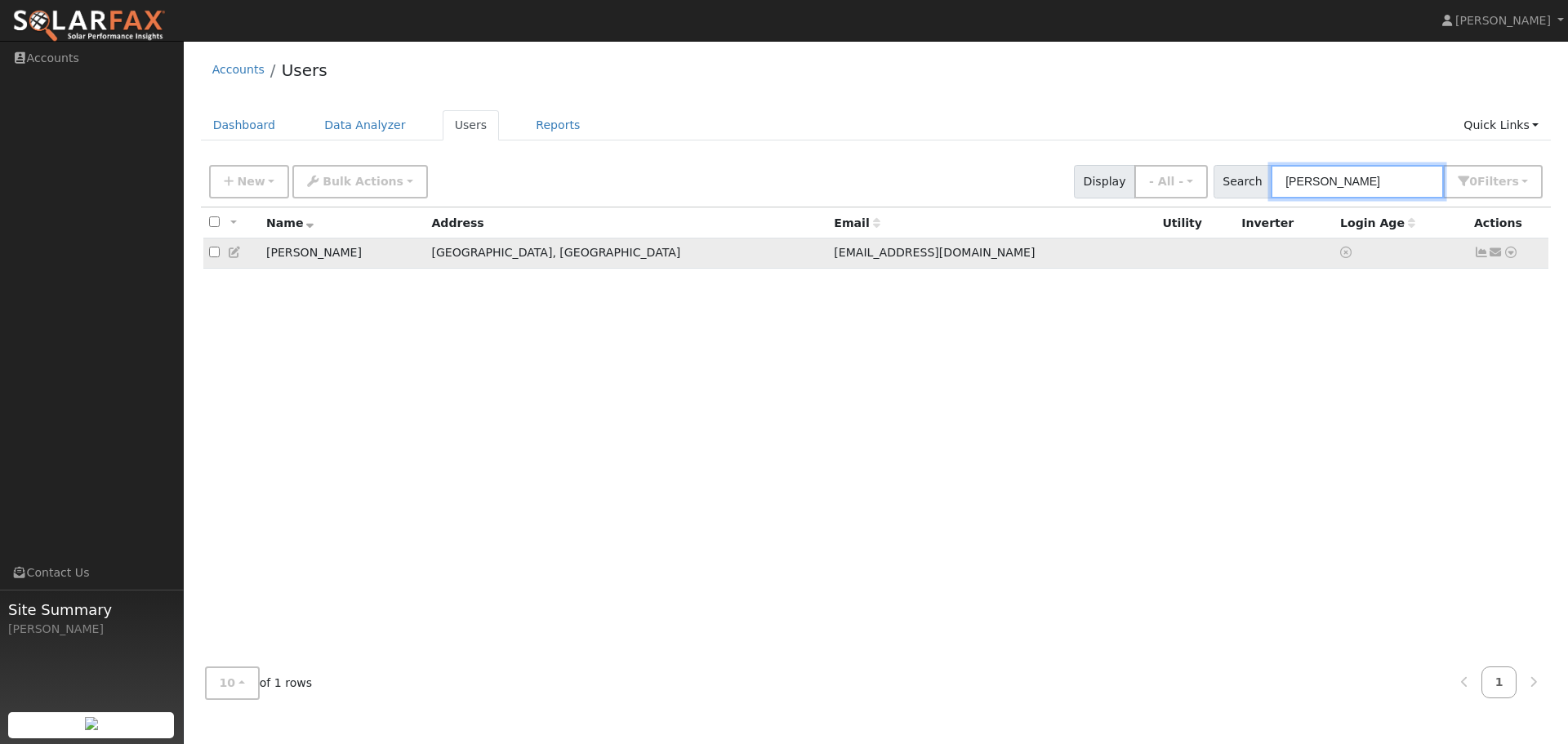
type input "[PERSON_NAME]"
click at [1511, 257] on icon at bounding box center [1511, 252] width 15 height 11
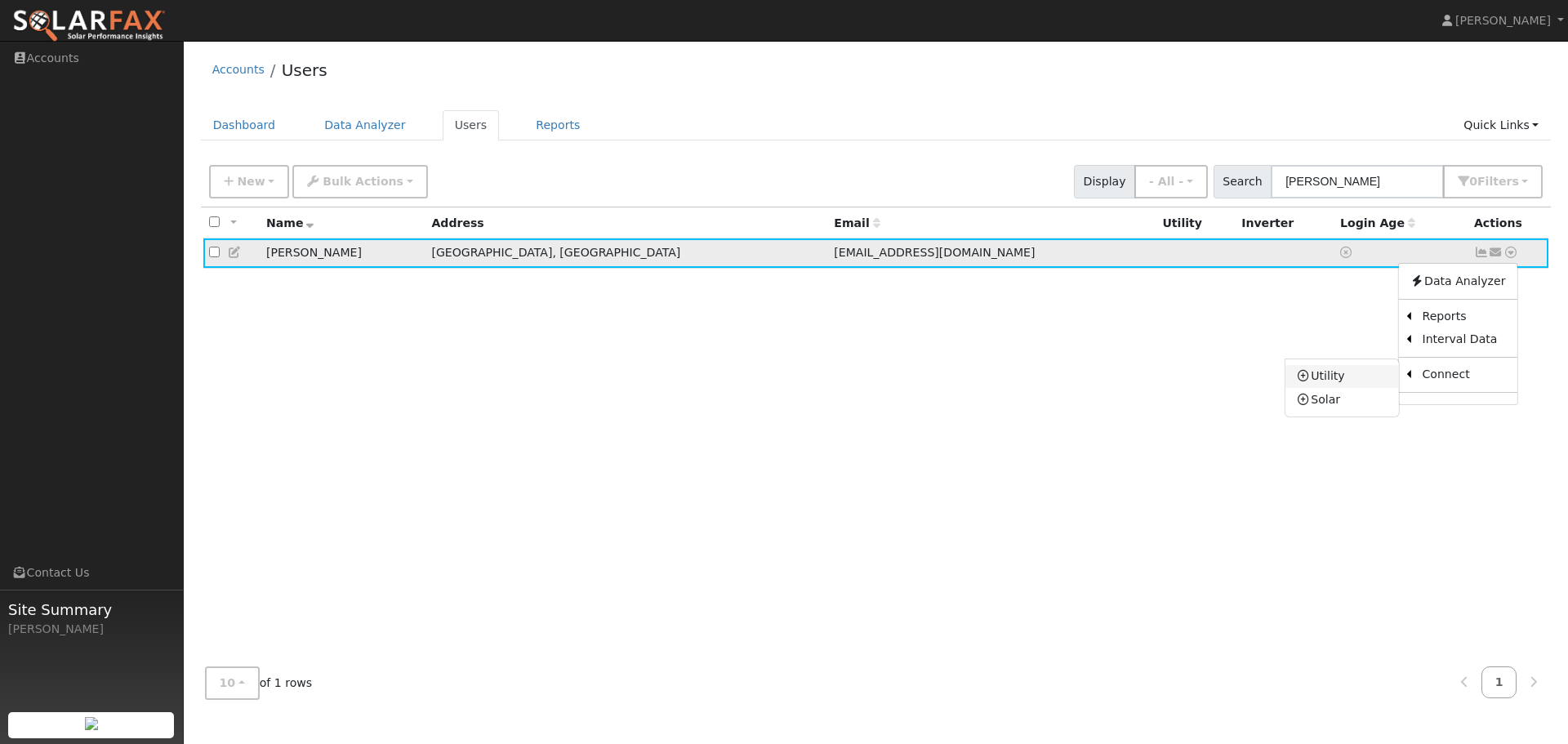
click at [1345, 374] on link "Utility" at bounding box center [1342, 376] width 114 height 23
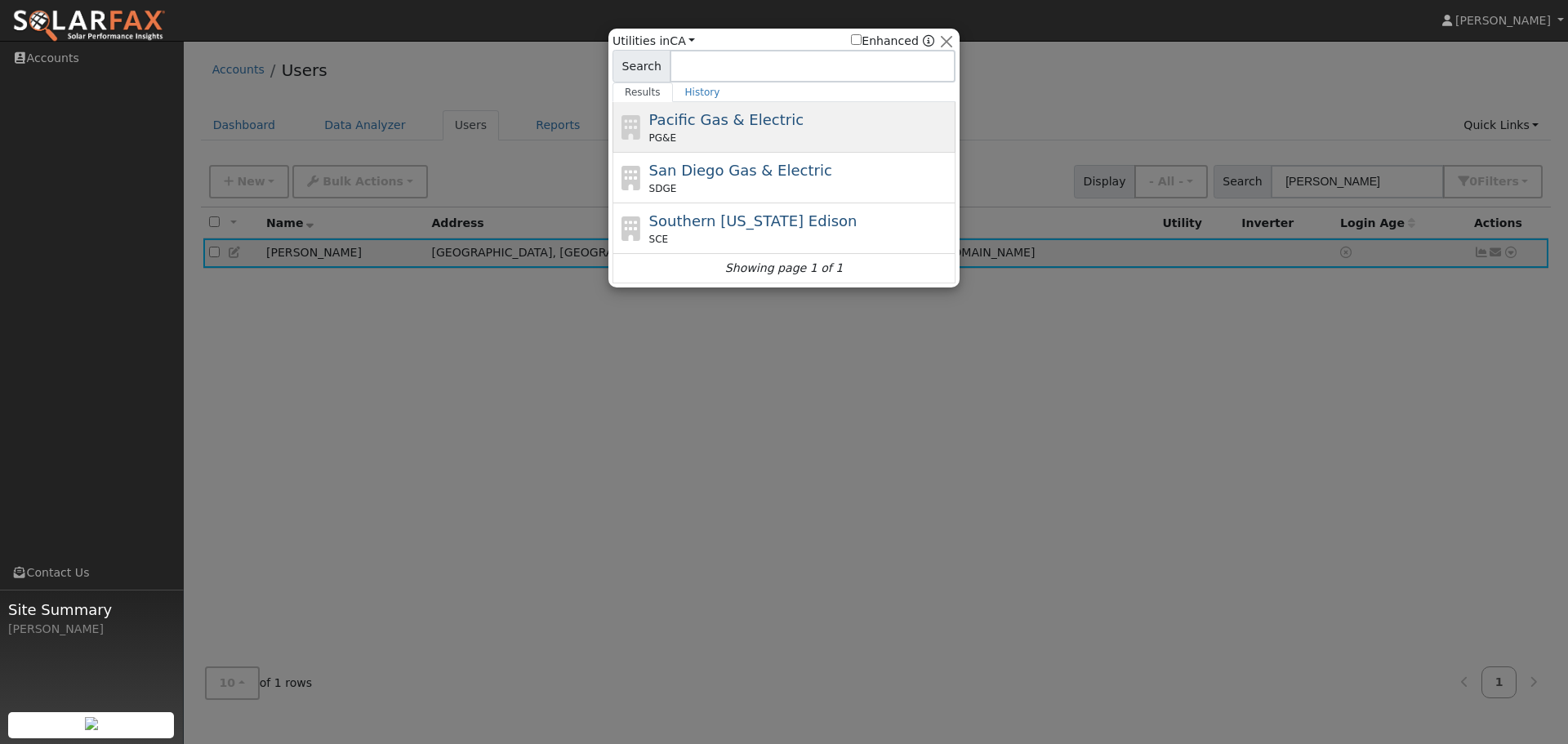
click at [715, 130] on div "Pacific Gas & Electric PG&E" at bounding box center [801, 127] width 303 height 37
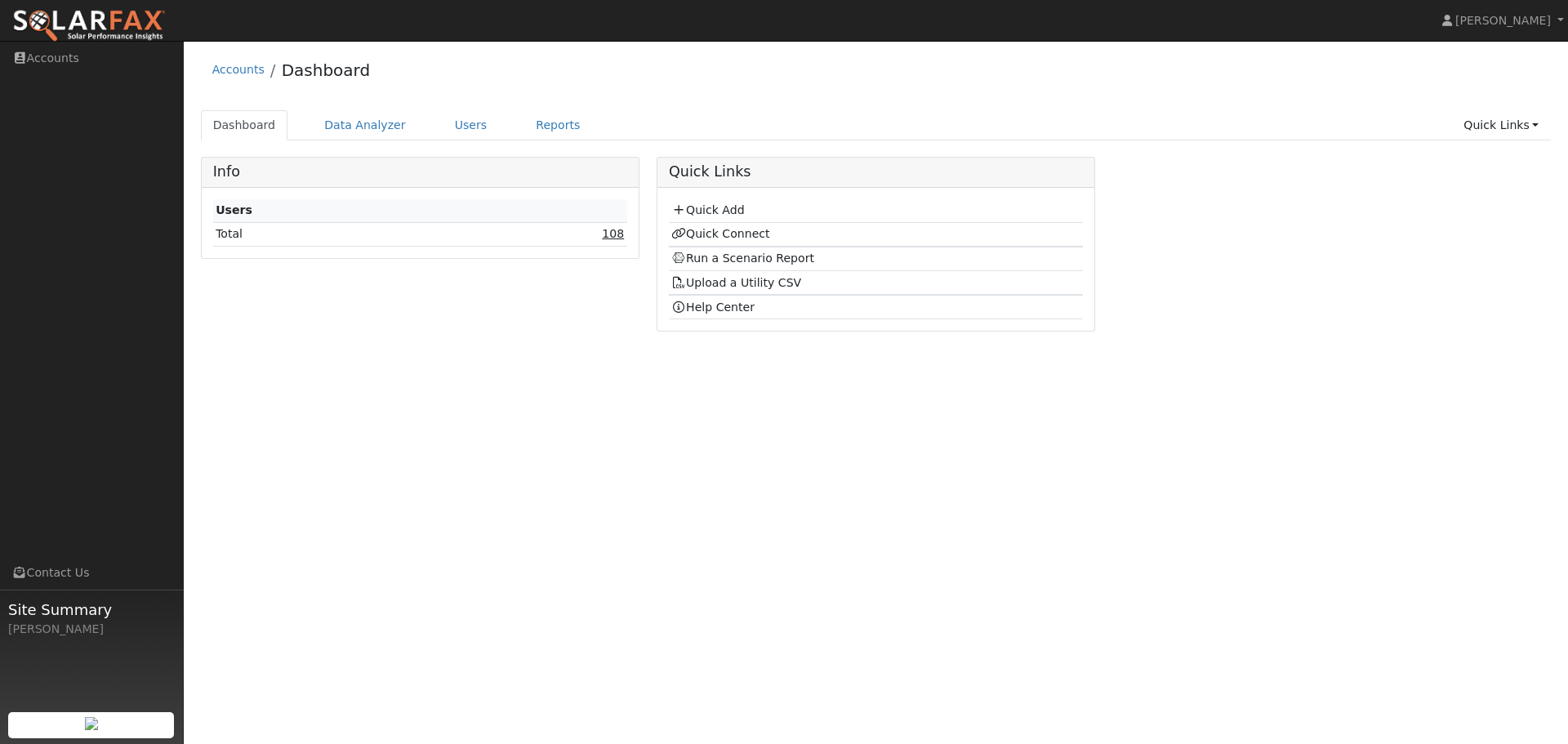
click at [617, 237] on link "108" at bounding box center [613, 233] width 22 height 13
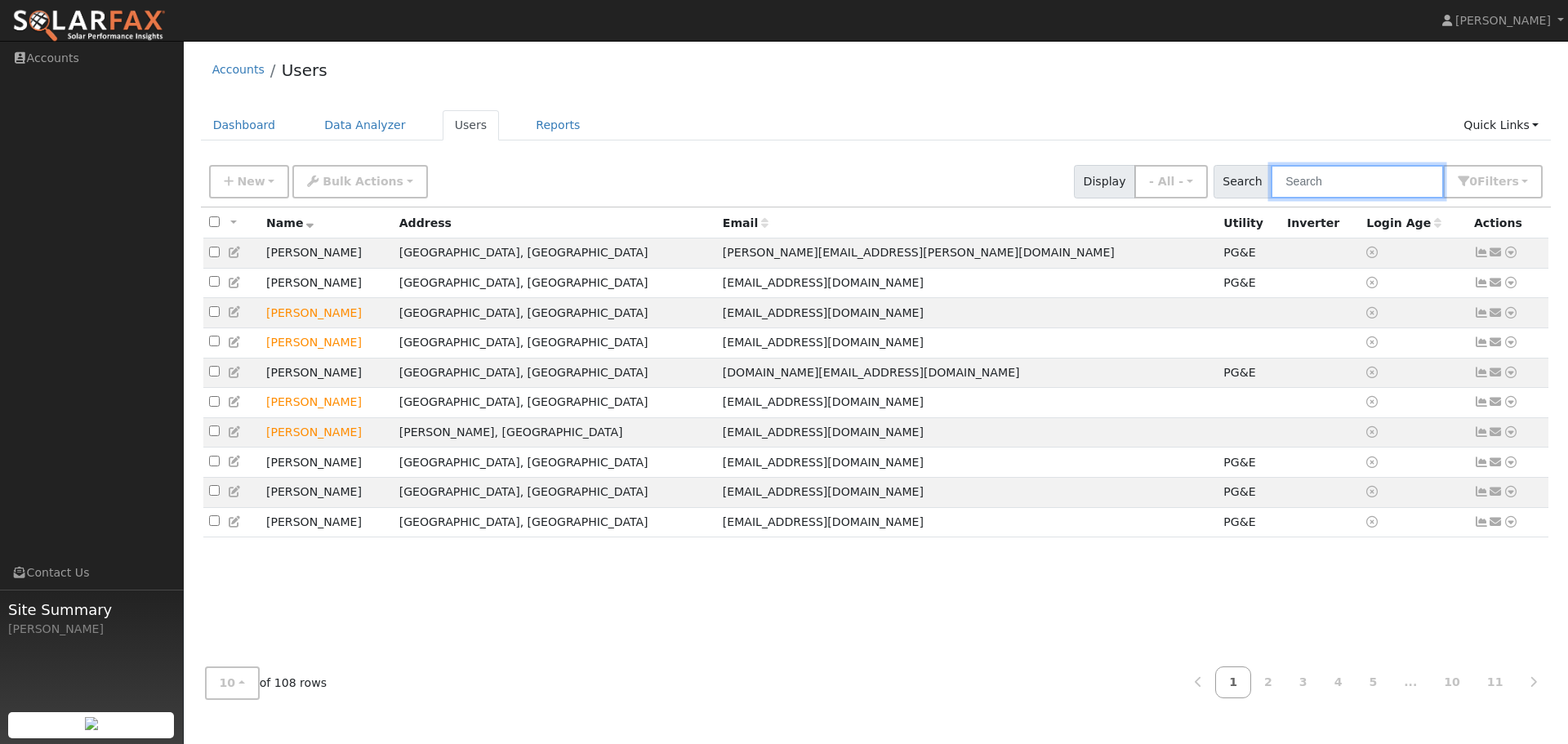
click at [1307, 187] on input "text" at bounding box center [1357, 182] width 173 height 34
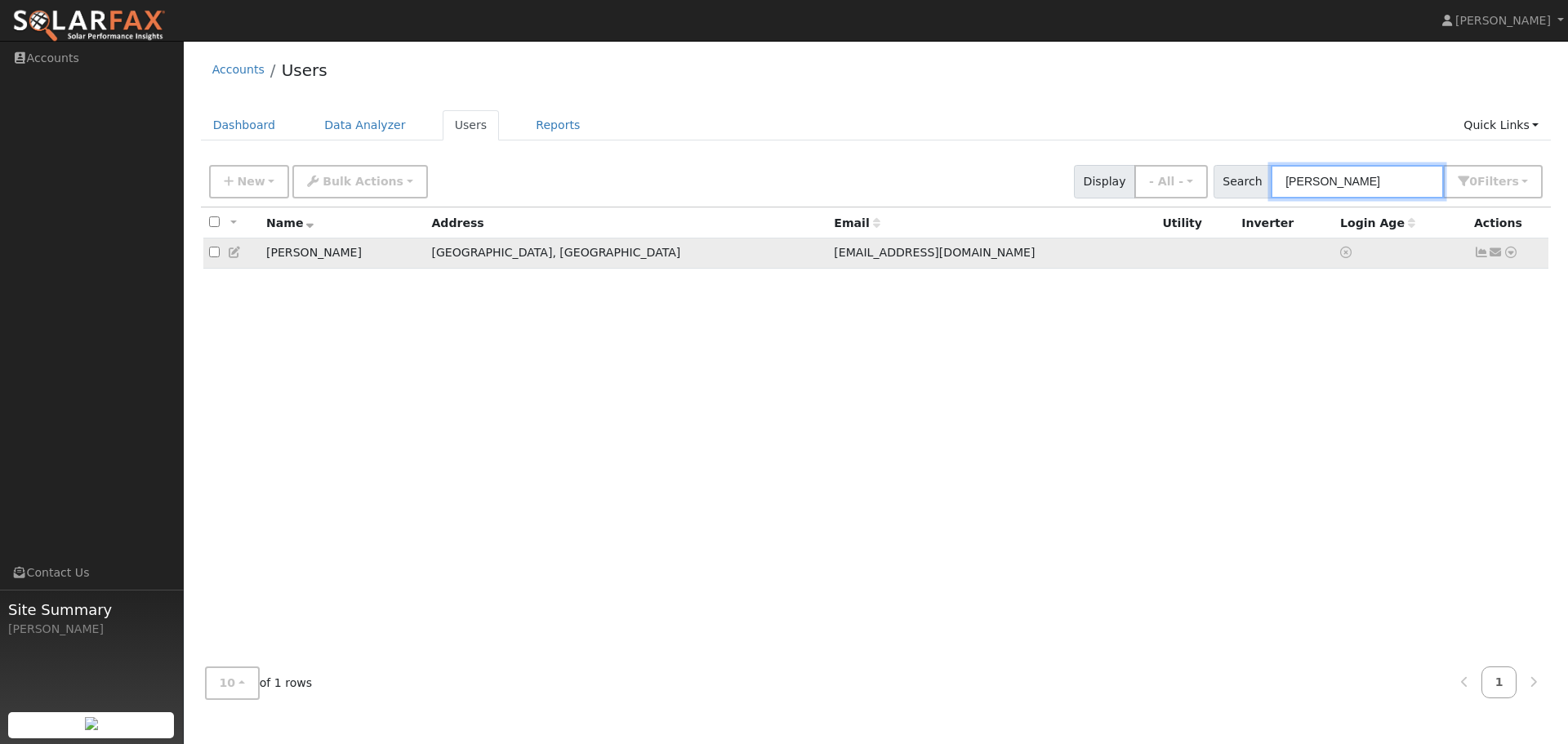
type input "glen"
click at [1512, 258] on icon at bounding box center [1511, 252] width 15 height 11
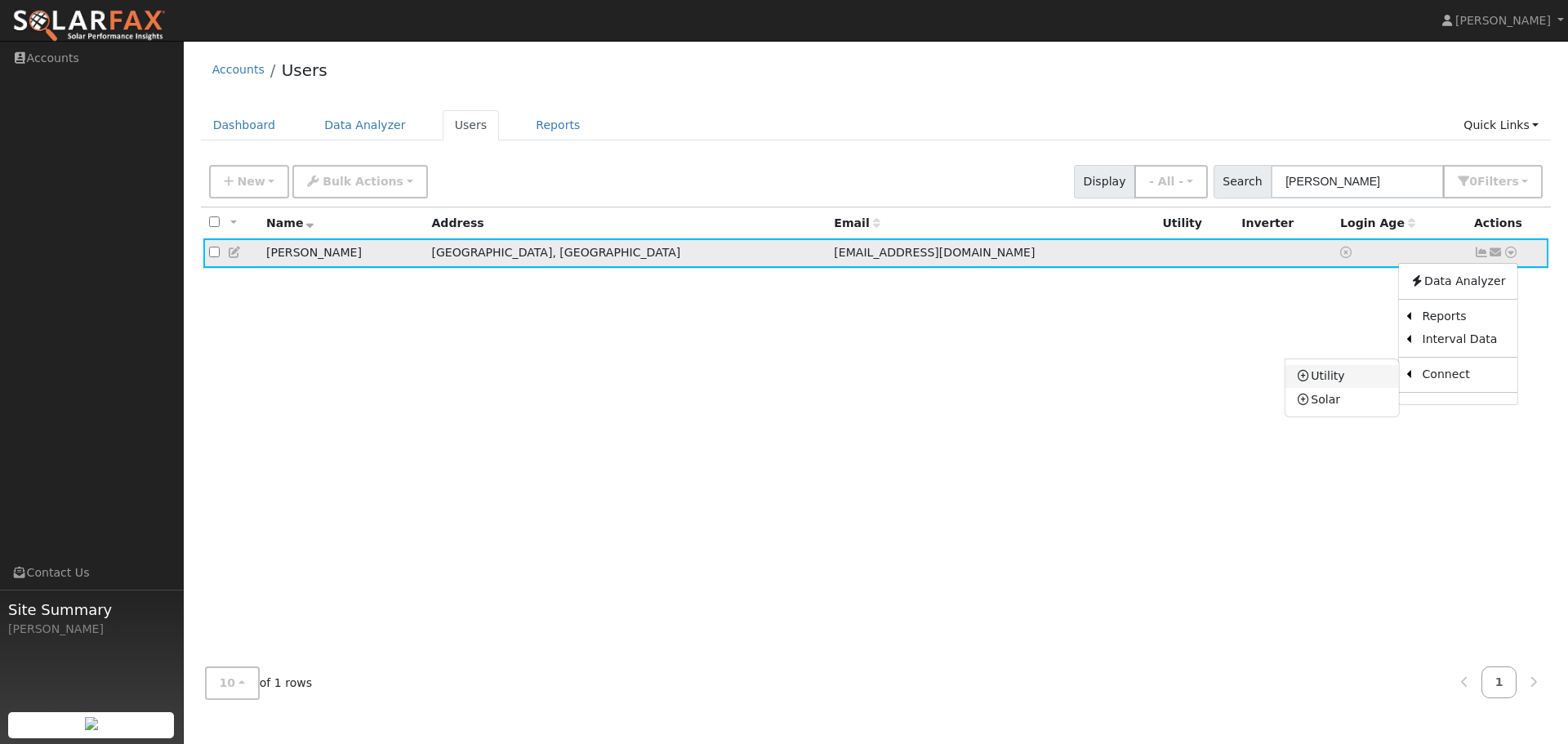
click at [1325, 382] on link "Utility" at bounding box center [1342, 376] width 114 height 23
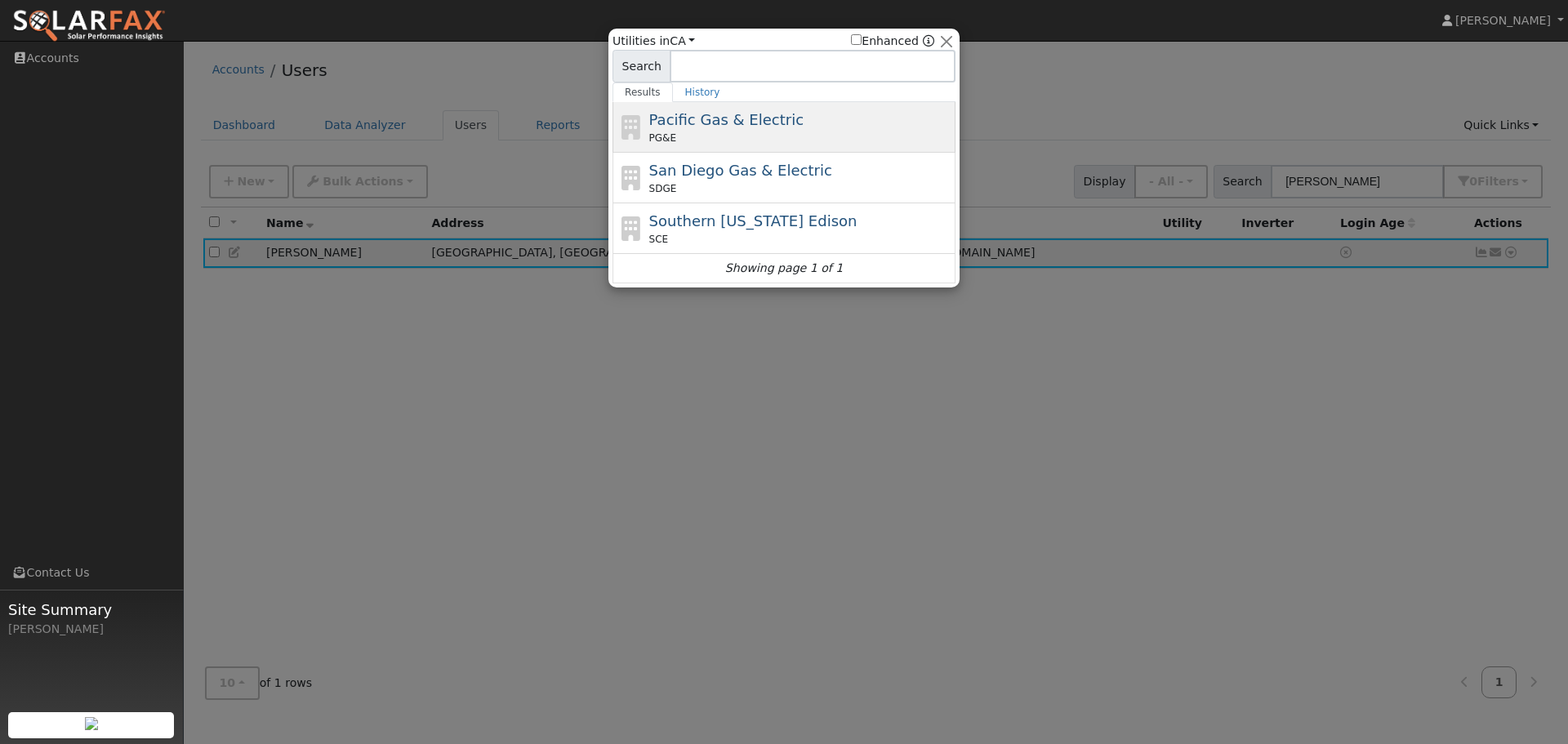
click at [688, 133] on div "PG&E" at bounding box center [801, 137] width 303 height 15
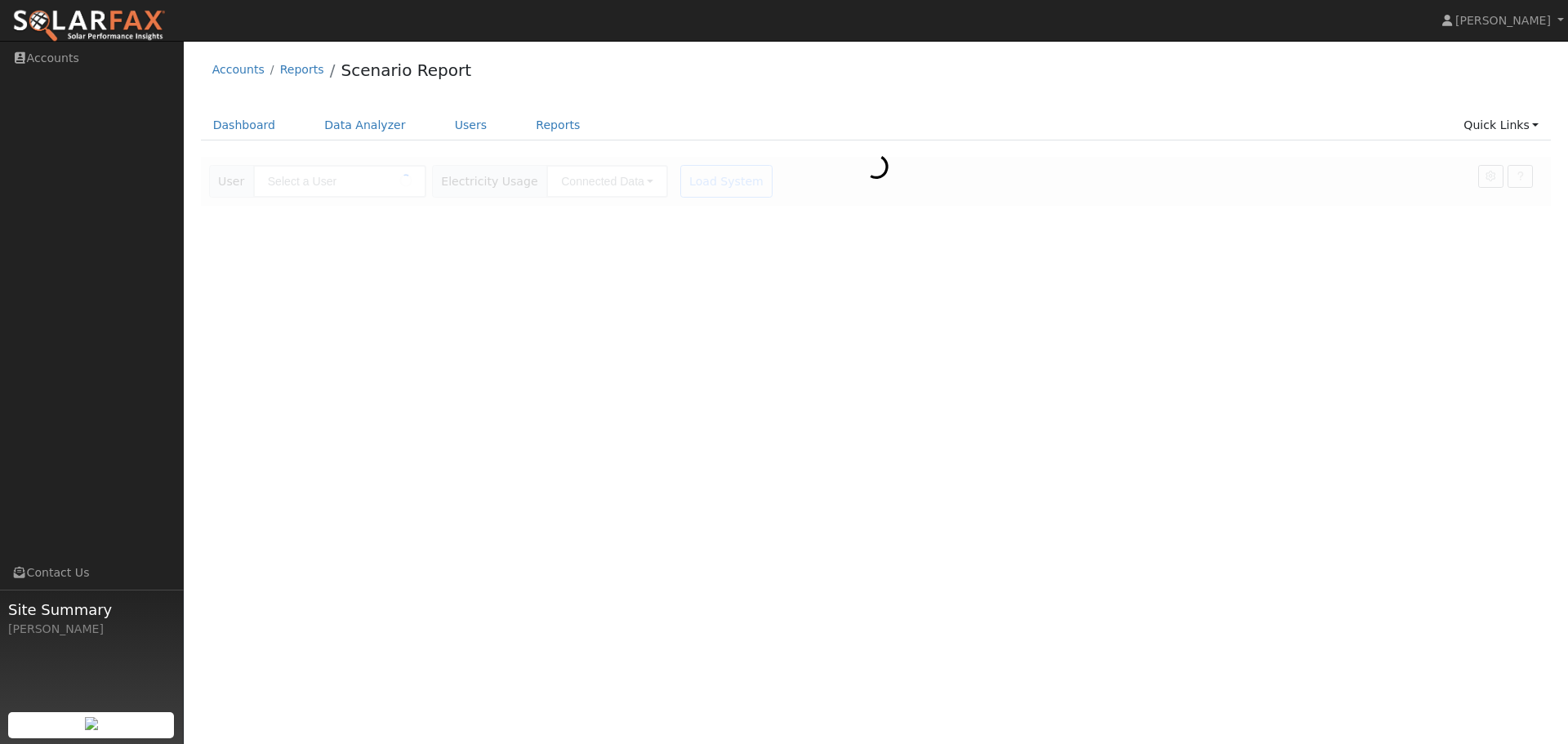
type input "[PERSON_NAME]"
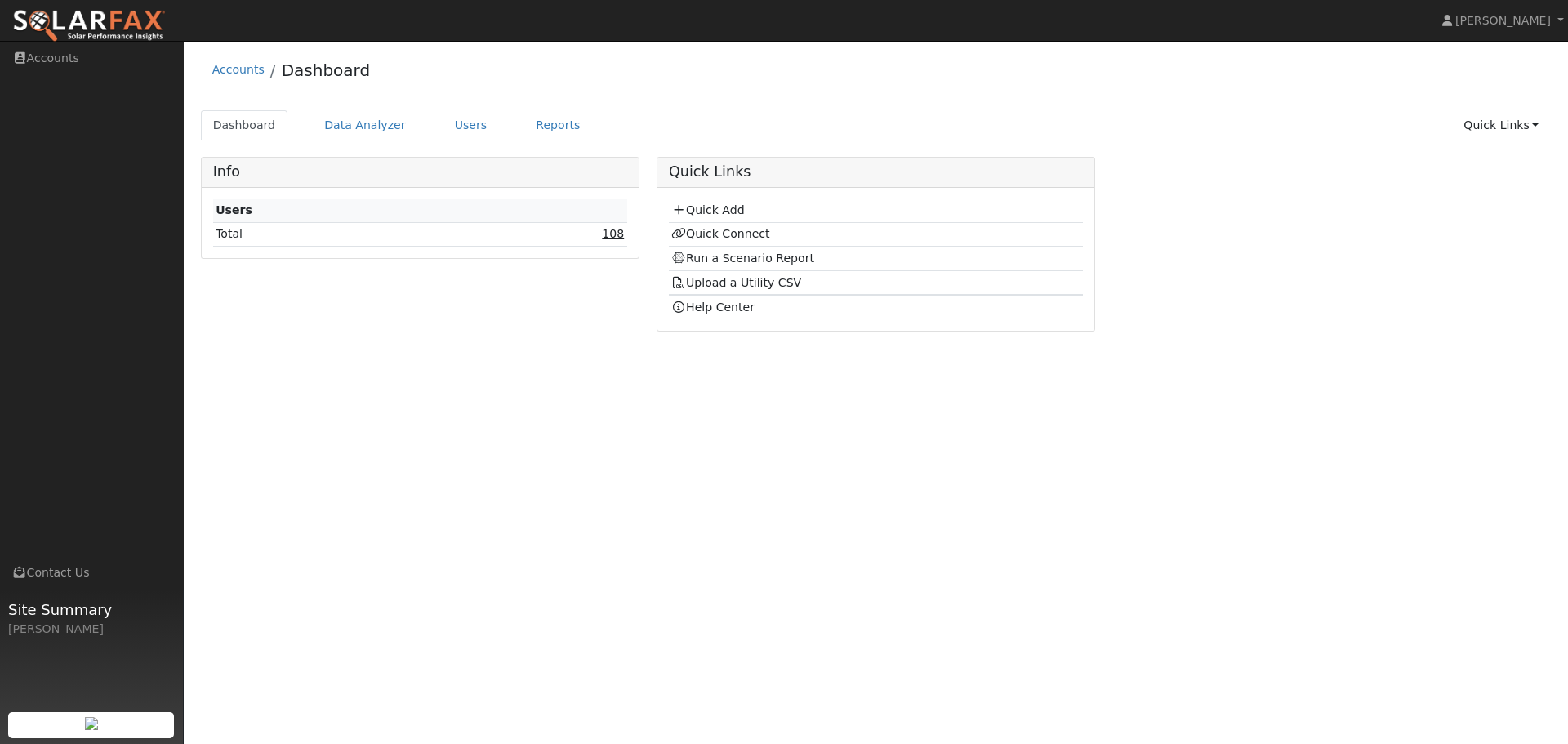
click at [615, 231] on link "108" at bounding box center [613, 233] width 22 height 13
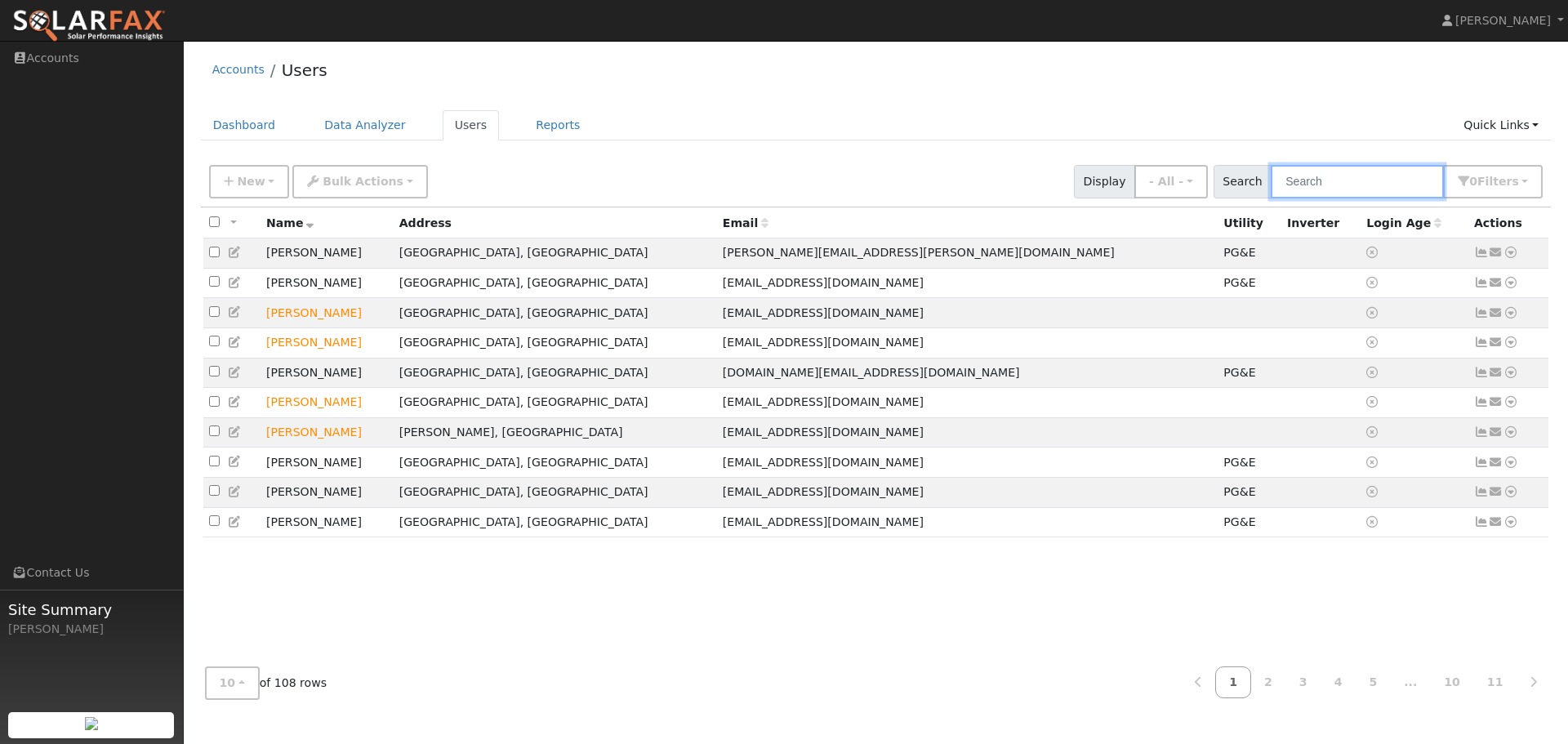
click at [1363, 180] on input "text" at bounding box center [1357, 182] width 173 height 34
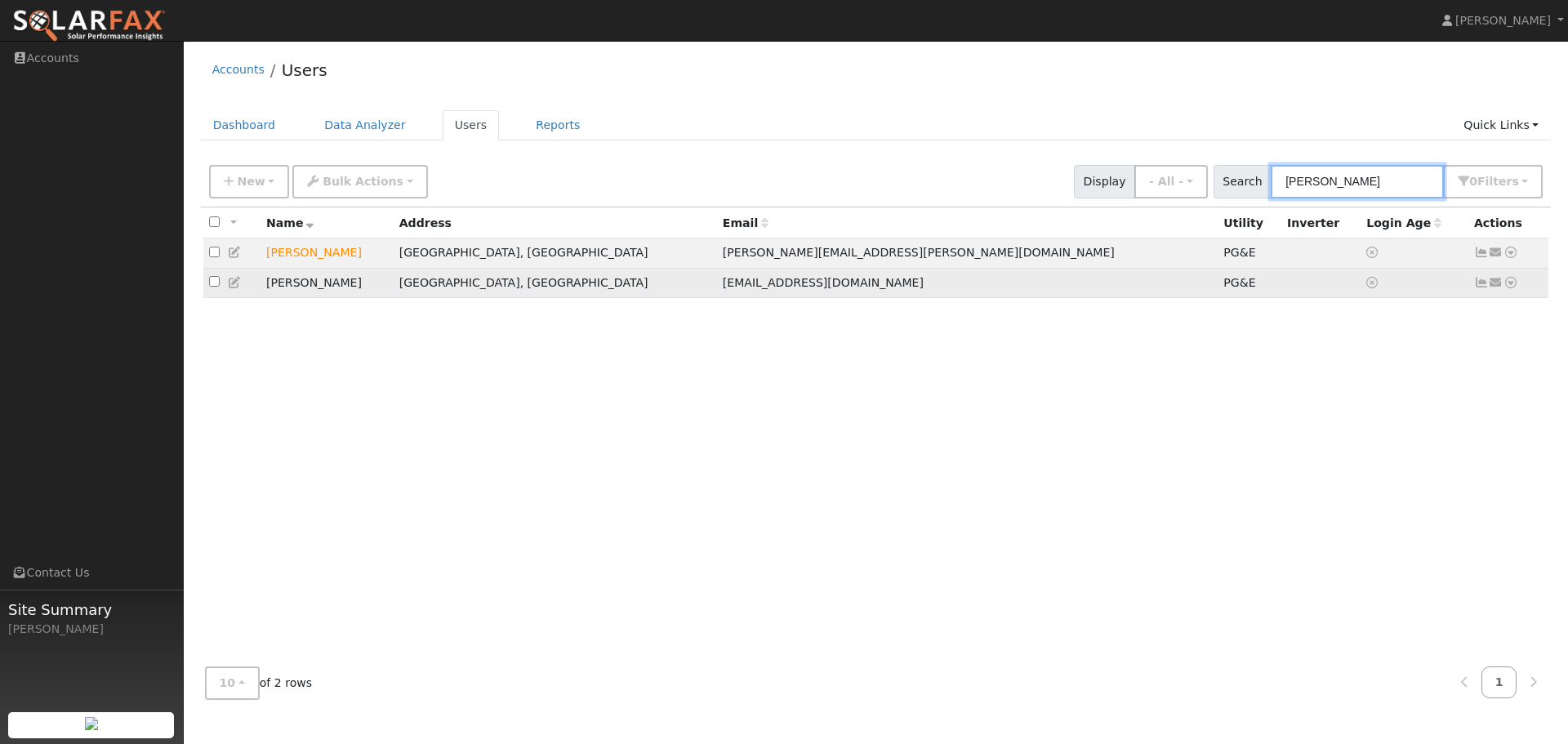
type input "[PERSON_NAME]"
click at [1512, 284] on icon at bounding box center [1511, 282] width 15 height 11
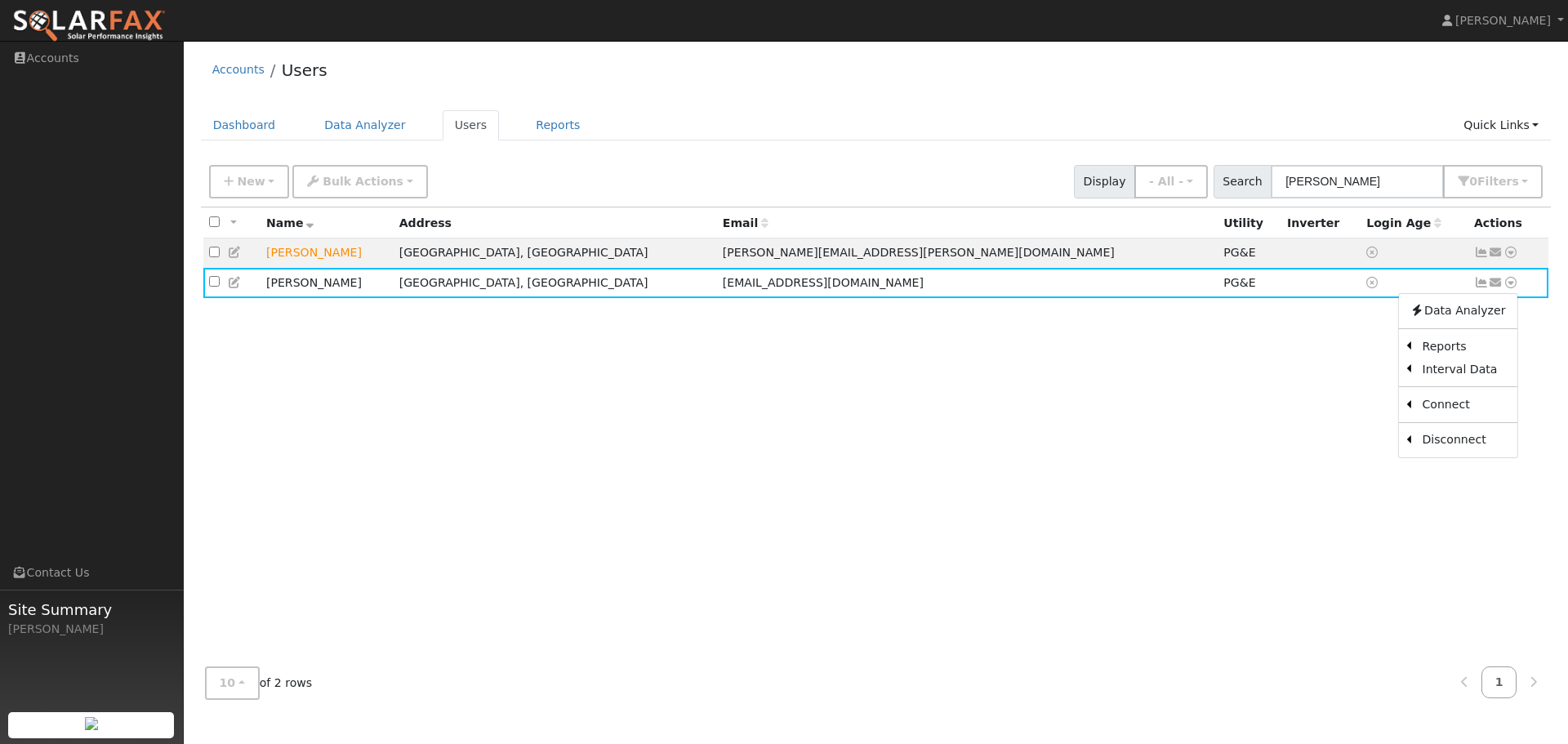
click at [0, 0] on link "Scenario" at bounding box center [0, 0] width 0 height 0
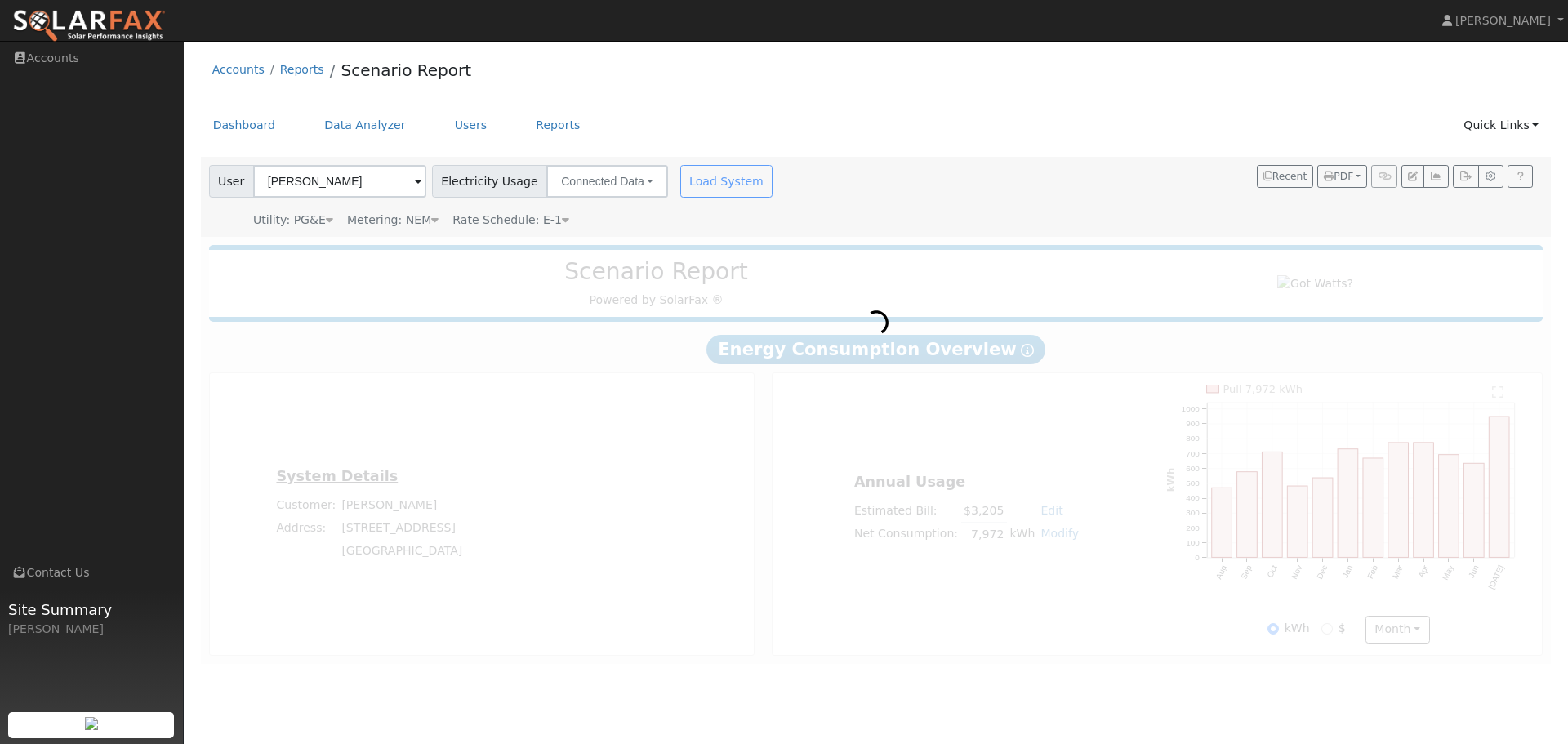
click at [712, 186] on div "Load System" at bounding box center [728, 182] width 103 height 33
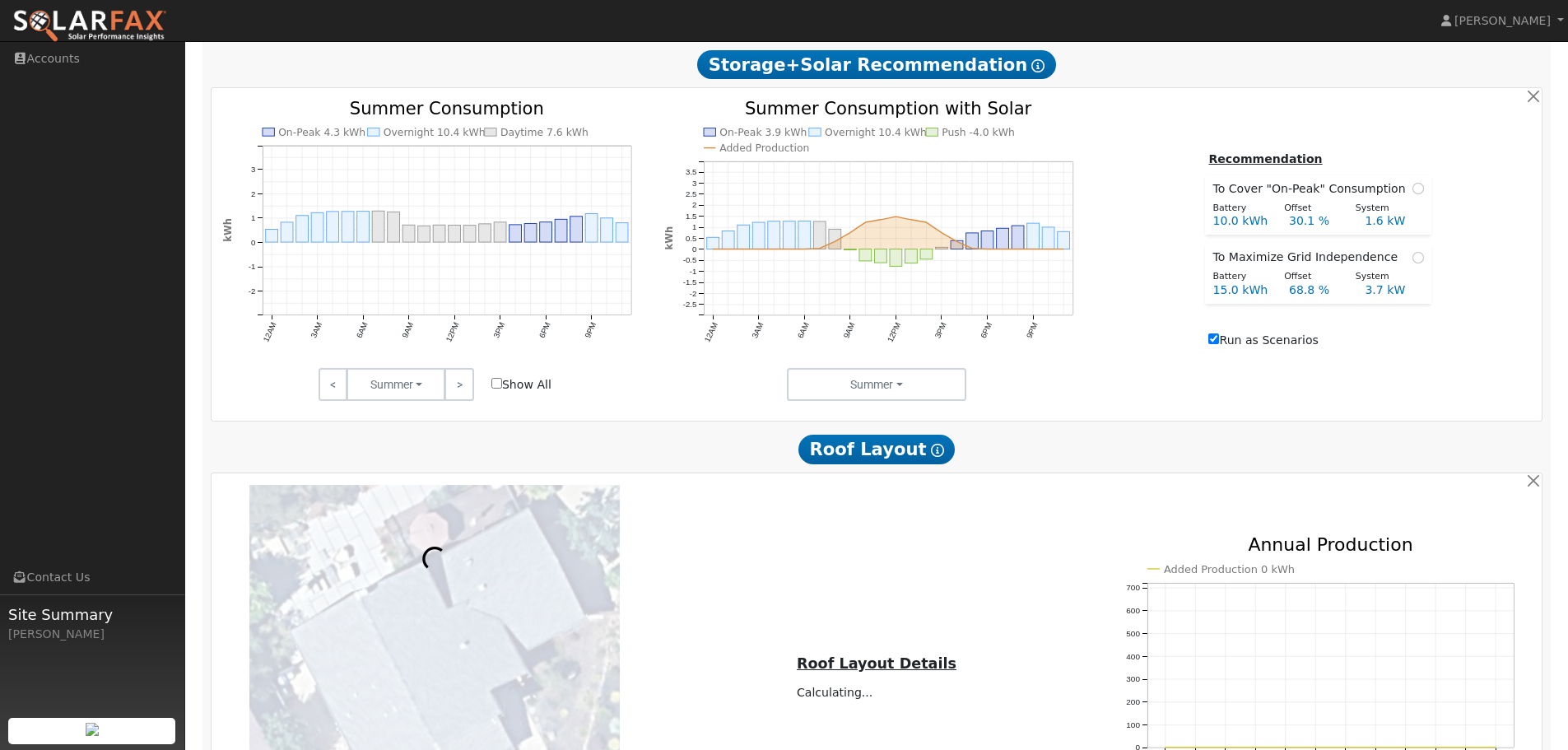
scroll to position [412, 0]
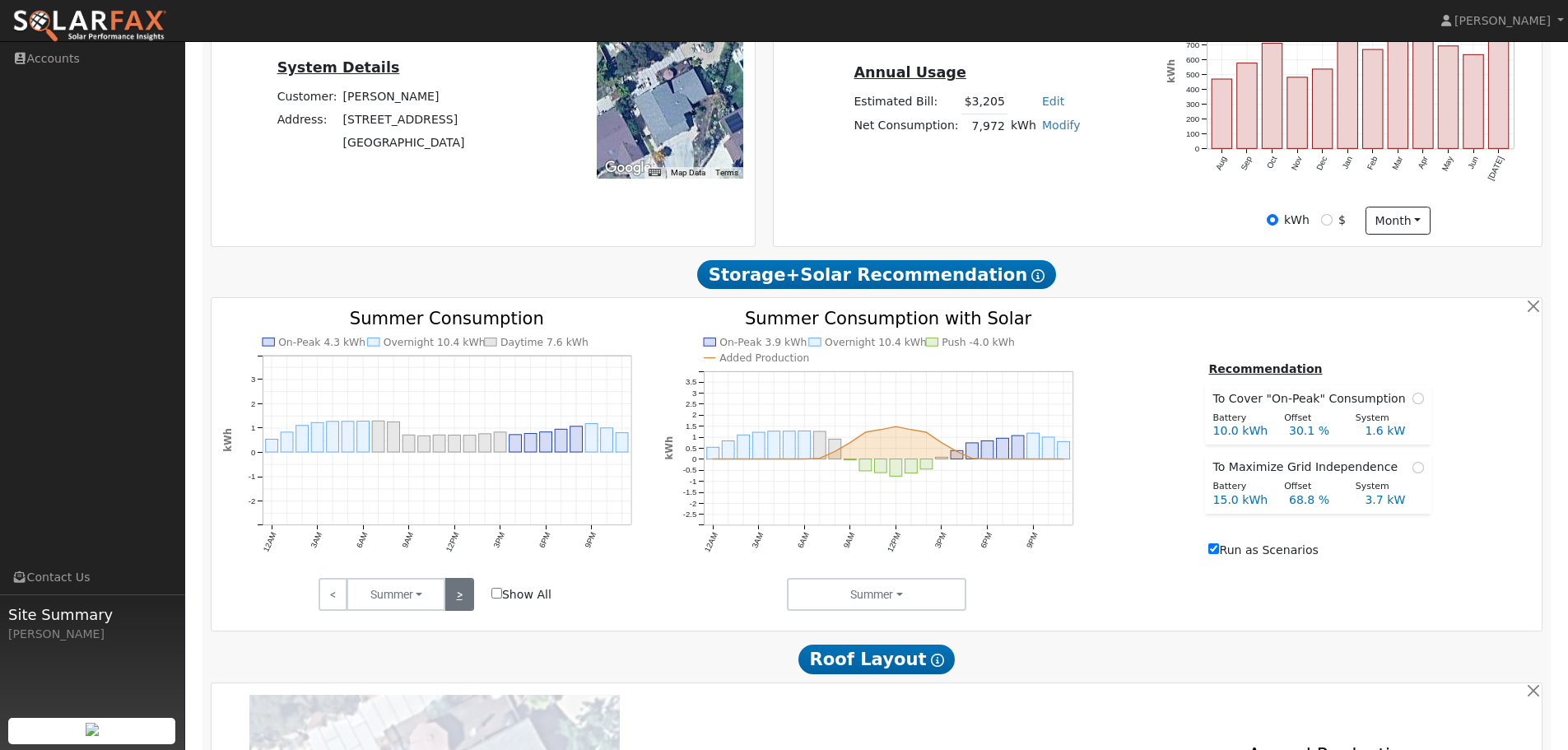
click at [465, 605] on link ">" at bounding box center [458, 595] width 29 height 33
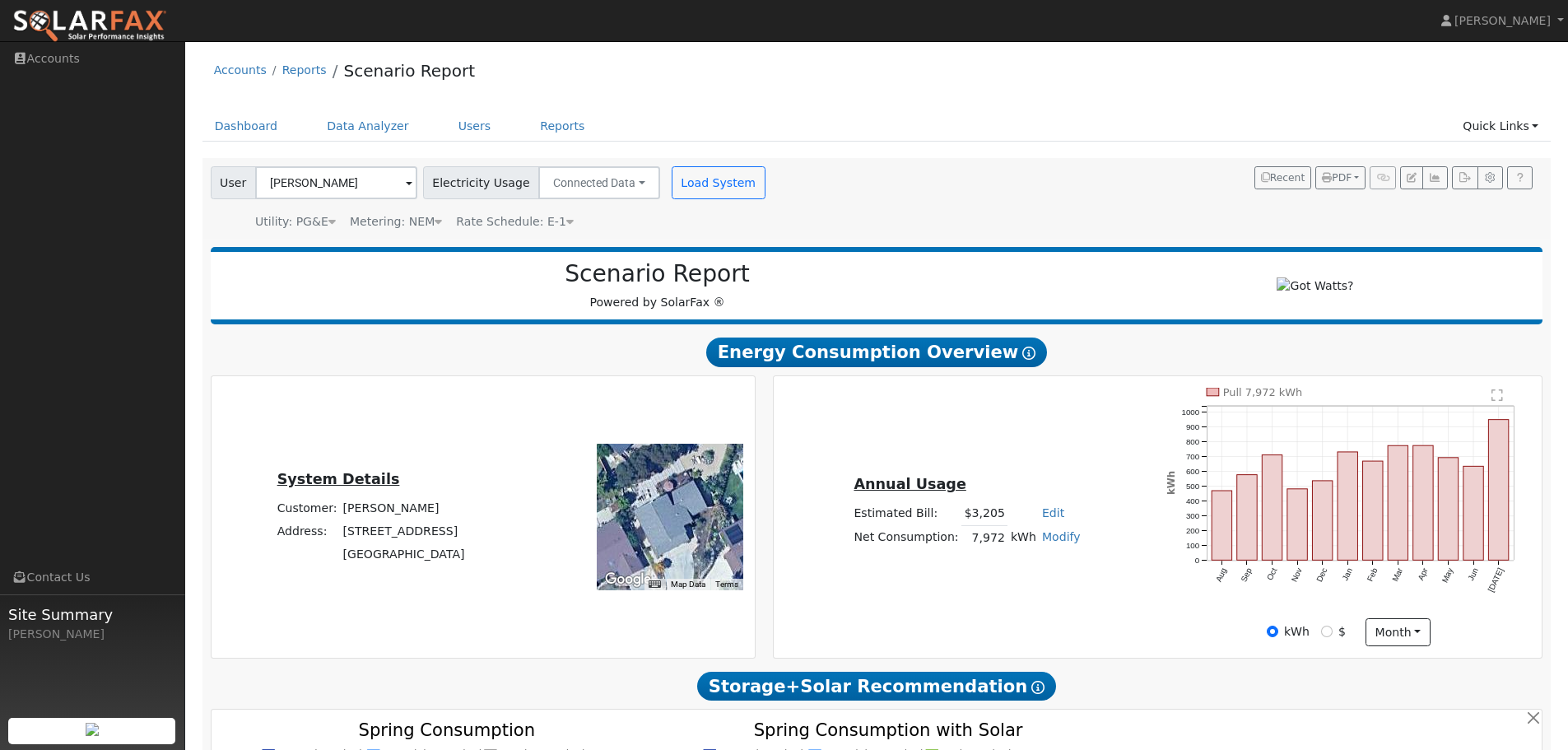
click at [1497, 402] on text "" at bounding box center [1498, 395] width 11 height 13
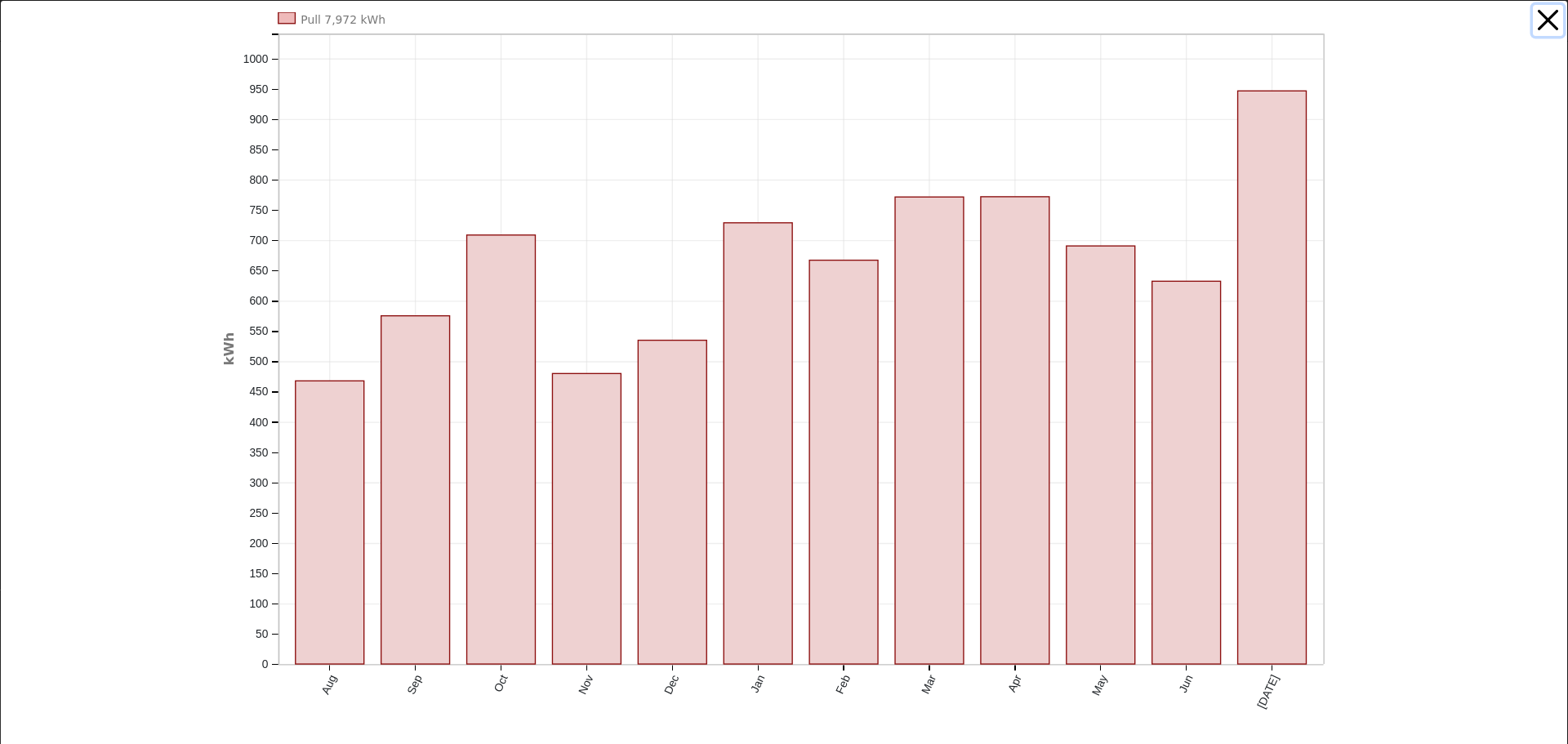
click at [1539, 25] on button "button" at bounding box center [1549, 21] width 31 height 31
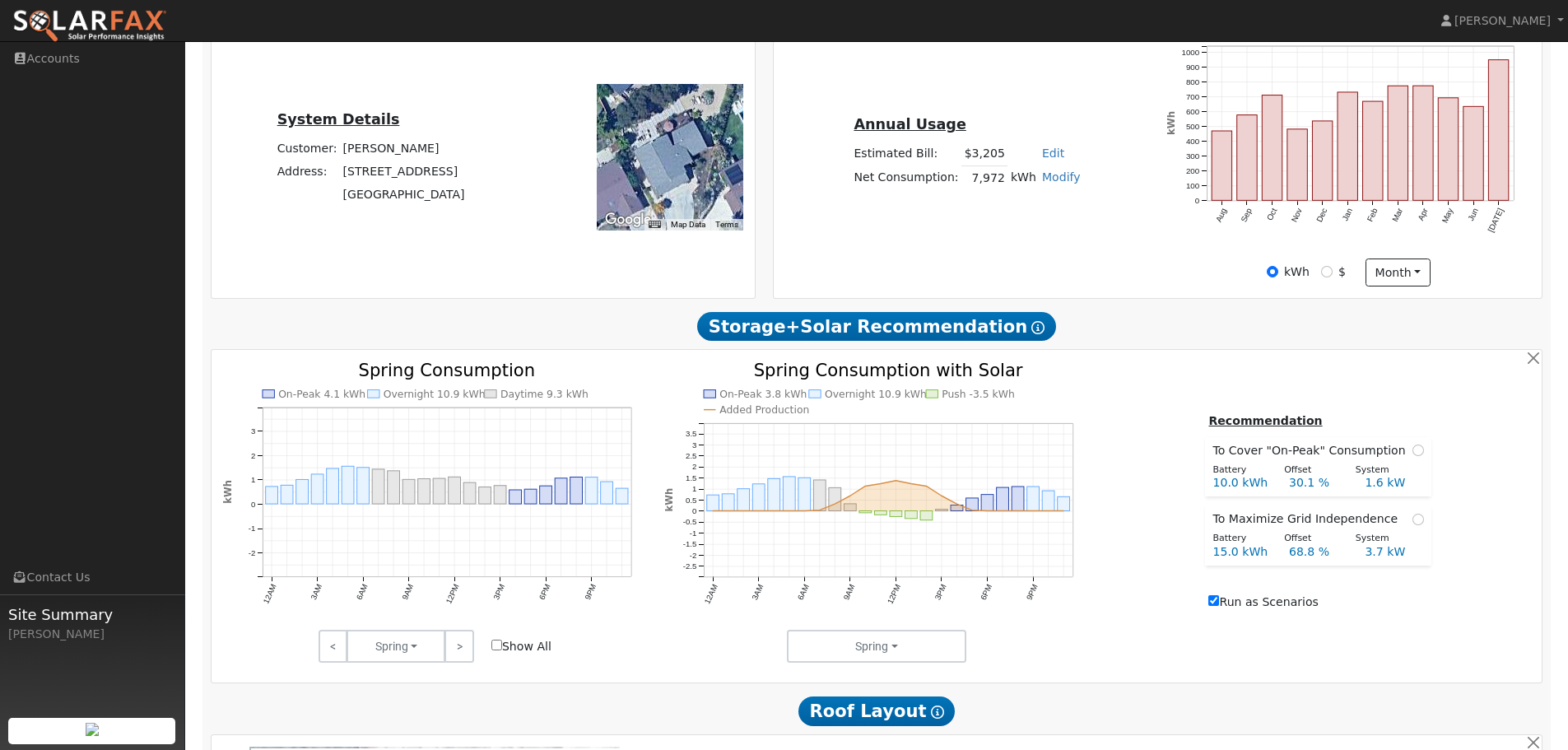
scroll to position [412, 0]
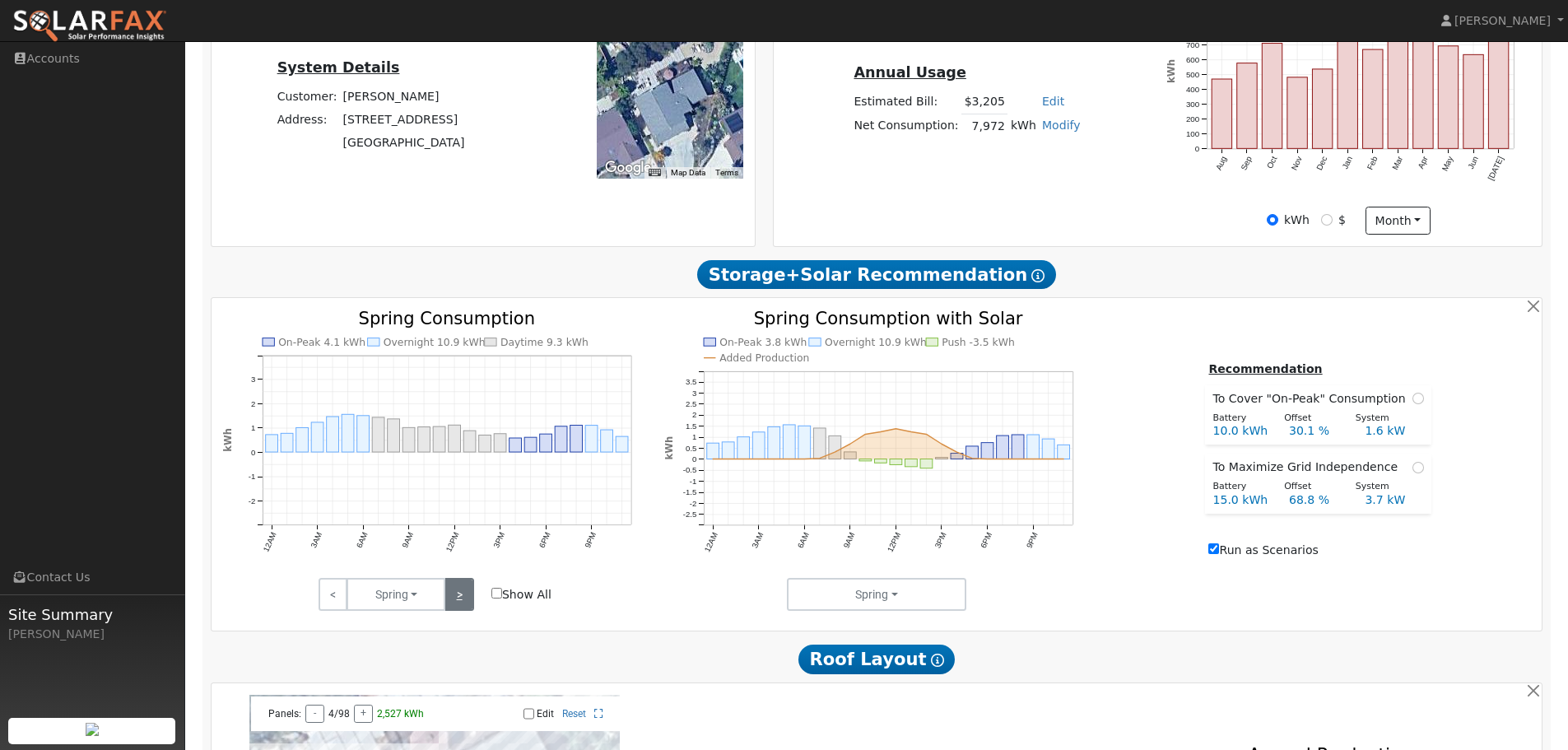
click at [458, 596] on link ">" at bounding box center [458, 595] width 29 height 33
click at [464, 610] on link ">" at bounding box center [458, 595] width 29 height 33
click at [469, 595] on link ">" at bounding box center [458, 595] width 29 height 33
click at [342, 599] on link "<" at bounding box center [333, 595] width 29 height 33
click at [461, 609] on link ">" at bounding box center [458, 595] width 29 height 33
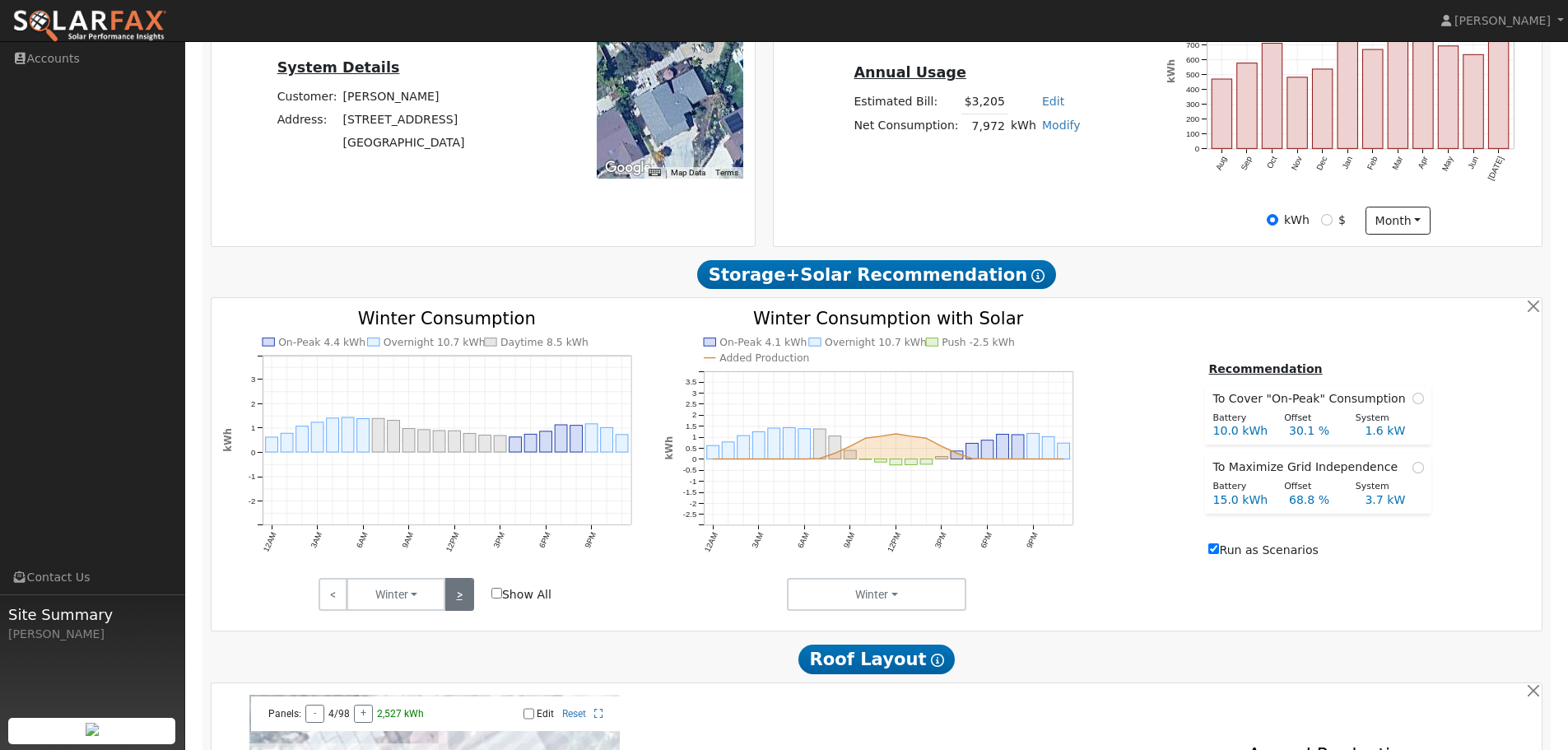
click at [461, 609] on link ">" at bounding box center [458, 595] width 29 height 33
click at [335, 605] on link "<" at bounding box center [333, 595] width 29 height 33
click at [336, 603] on link "<" at bounding box center [333, 595] width 29 height 33
click at [464, 601] on link ">" at bounding box center [458, 595] width 29 height 33
click at [462, 602] on link ">" at bounding box center [458, 595] width 29 height 33
